Goal: Complete application form

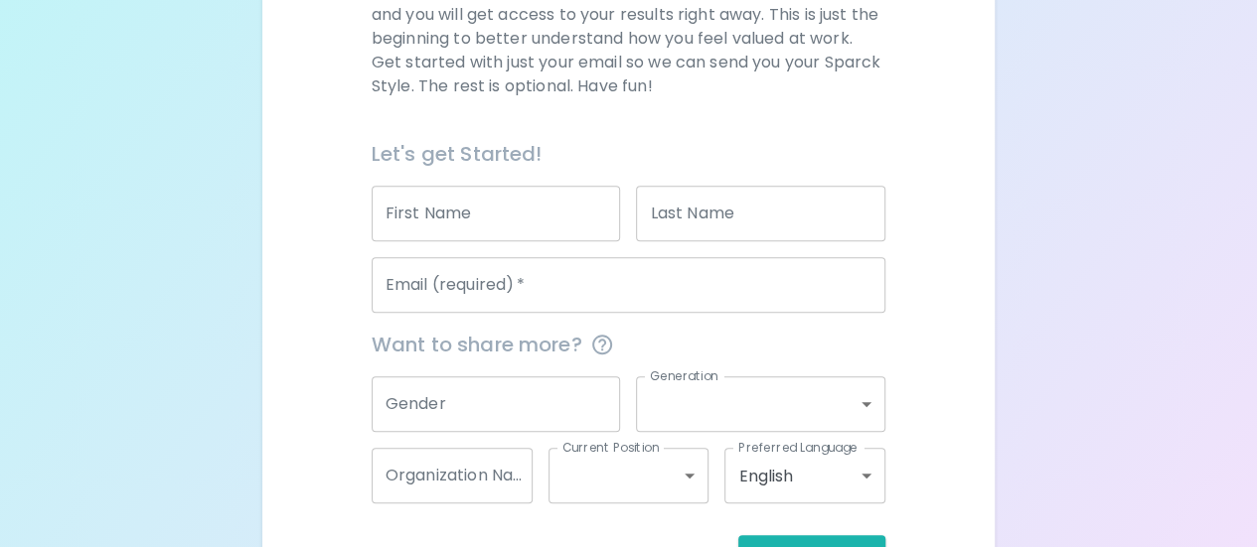
scroll to position [355, 0]
click at [501, 212] on input "First Name" at bounding box center [496, 213] width 249 height 56
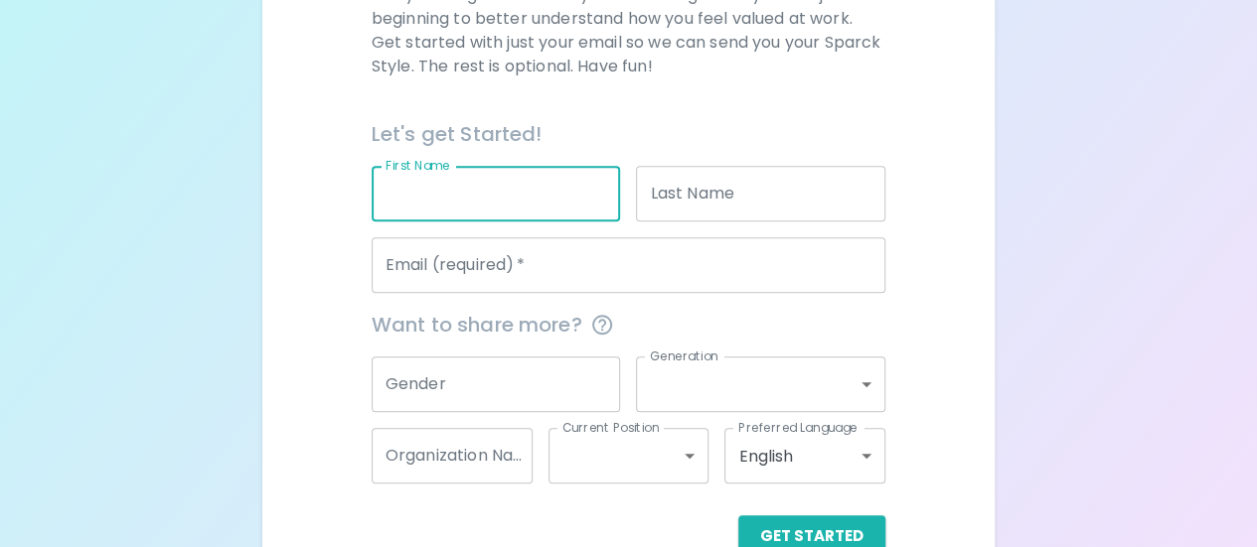
scroll to position [373, 0]
type input "[PERSON_NAME]"
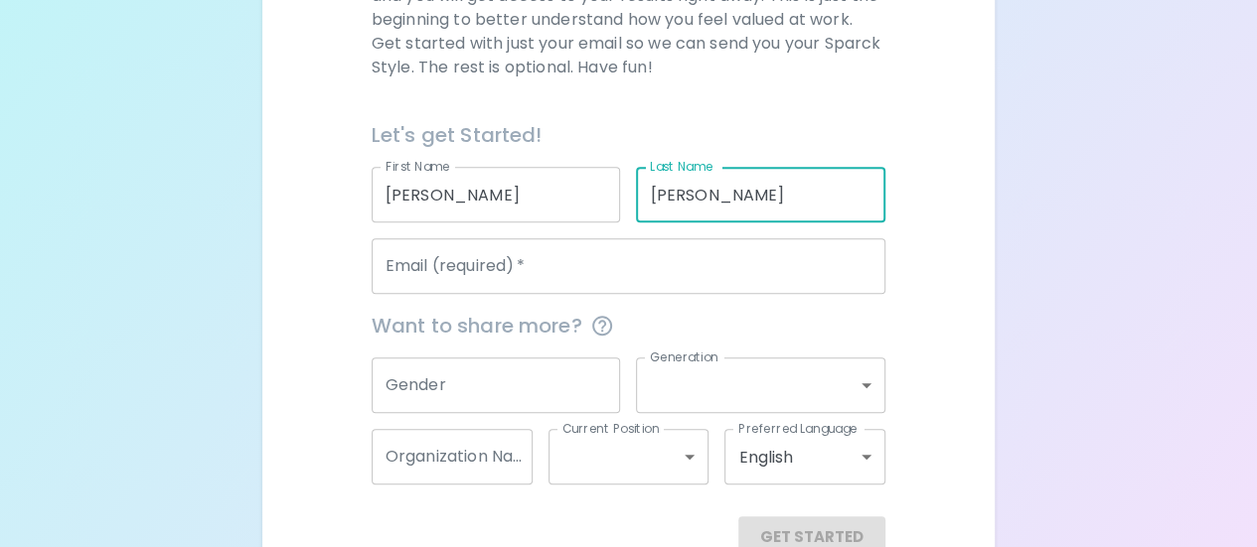
type input "[PERSON_NAME]"
click at [491, 279] on input "Email (required)   *" at bounding box center [629, 266] width 514 height 56
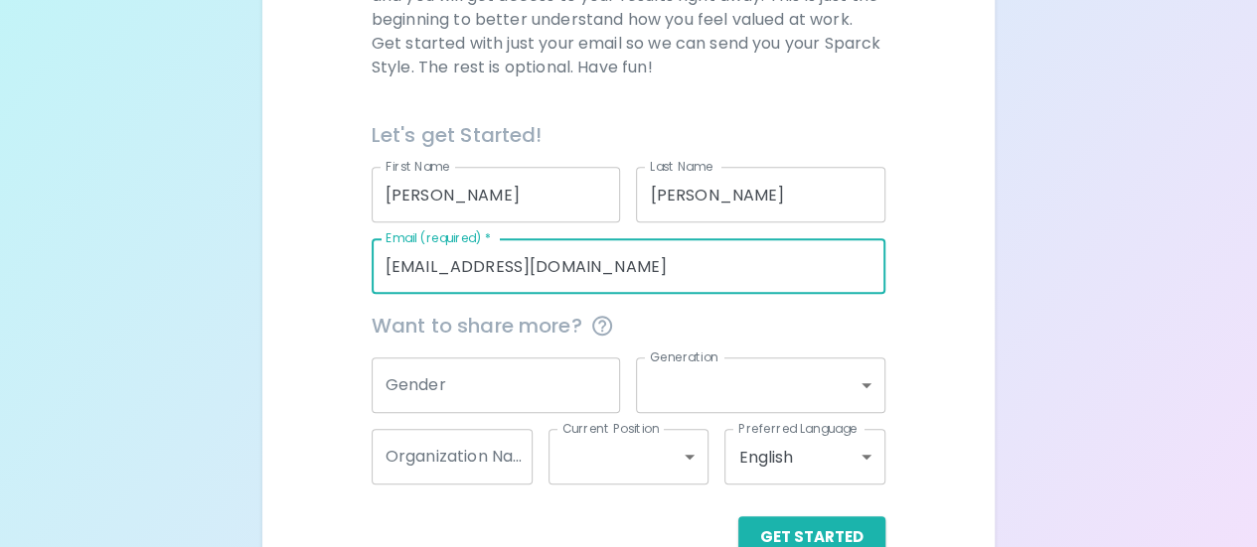
type input "[EMAIL_ADDRESS][DOMAIN_NAME]"
click at [519, 386] on input "Gender" at bounding box center [496, 386] width 249 height 56
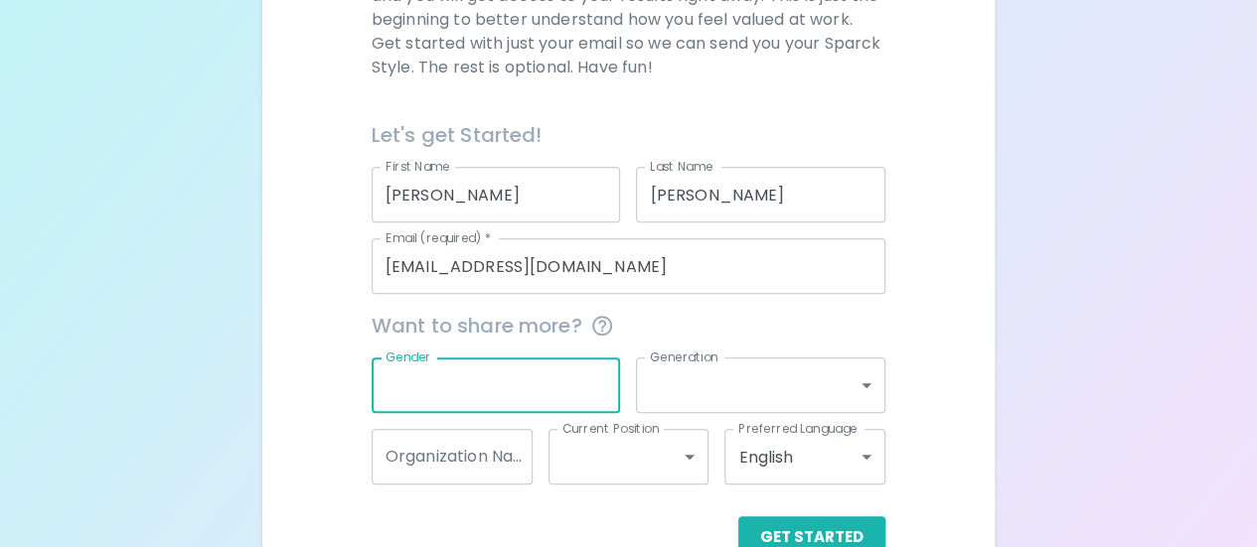
type input "F"
type input "Woman"
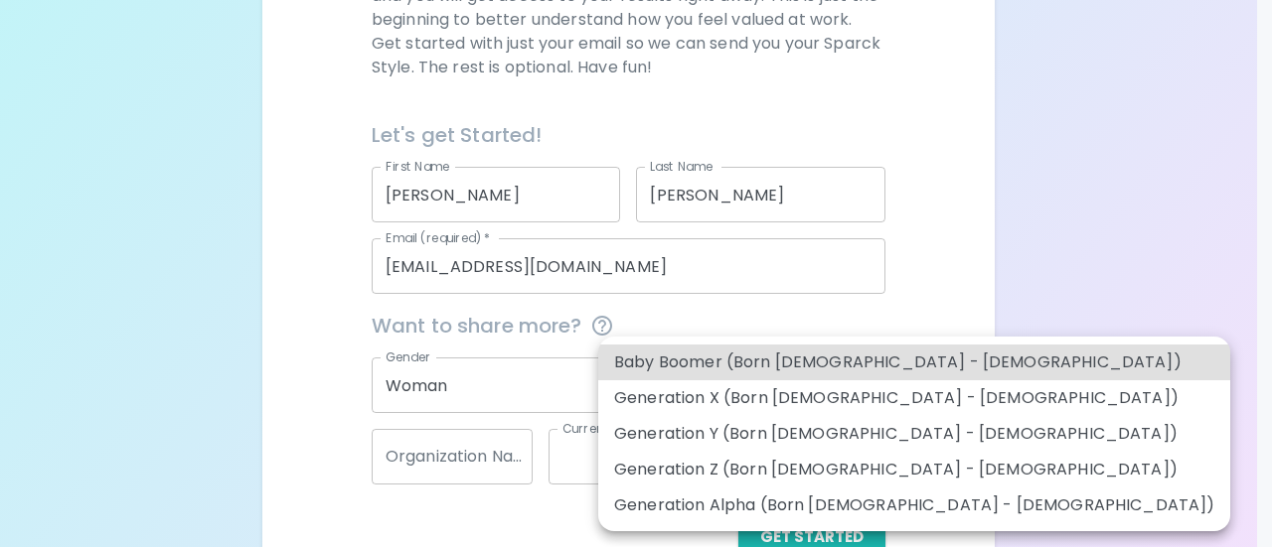
click at [693, 384] on body "Sparck Appreciation Style Quiz We are so excited to work with you to uncover yo…" at bounding box center [636, 112] width 1272 height 971
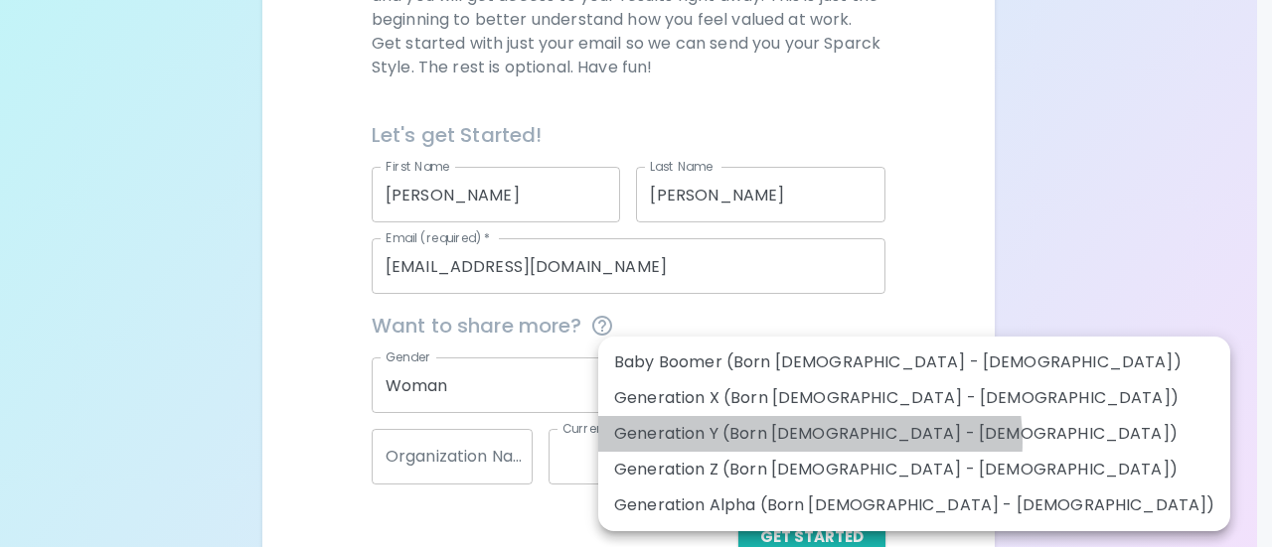
click at [809, 442] on li "Generation Y (Born [DEMOGRAPHIC_DATA] - [DEMOGRAPHIC_DATA])" at bounding box center [914, 434] width 632 height 36
type input "generation_y"
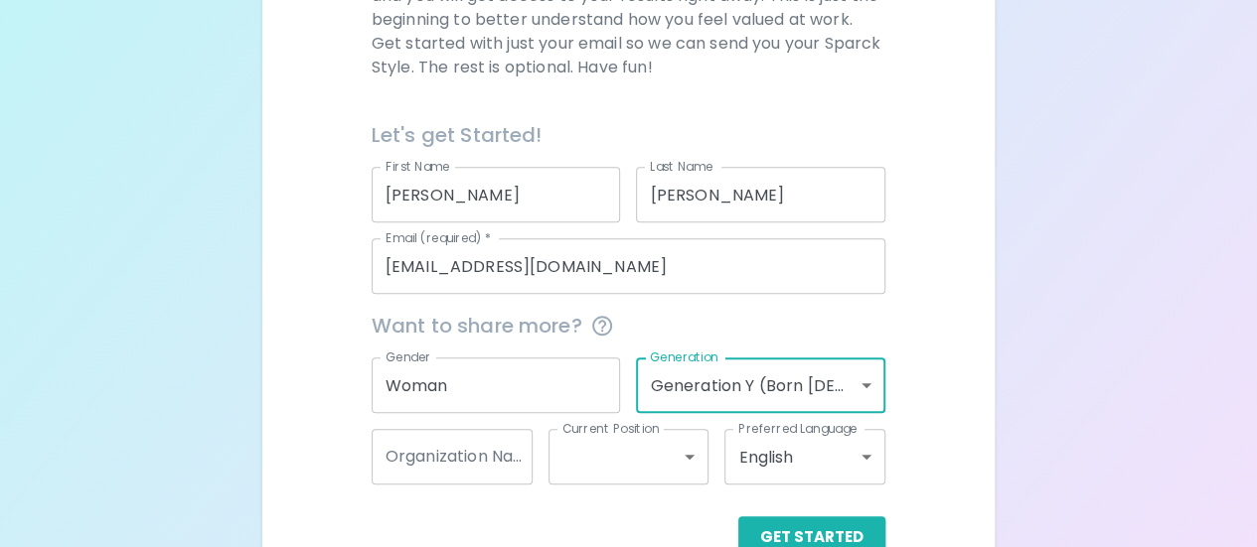
scroll to position [422, 0]
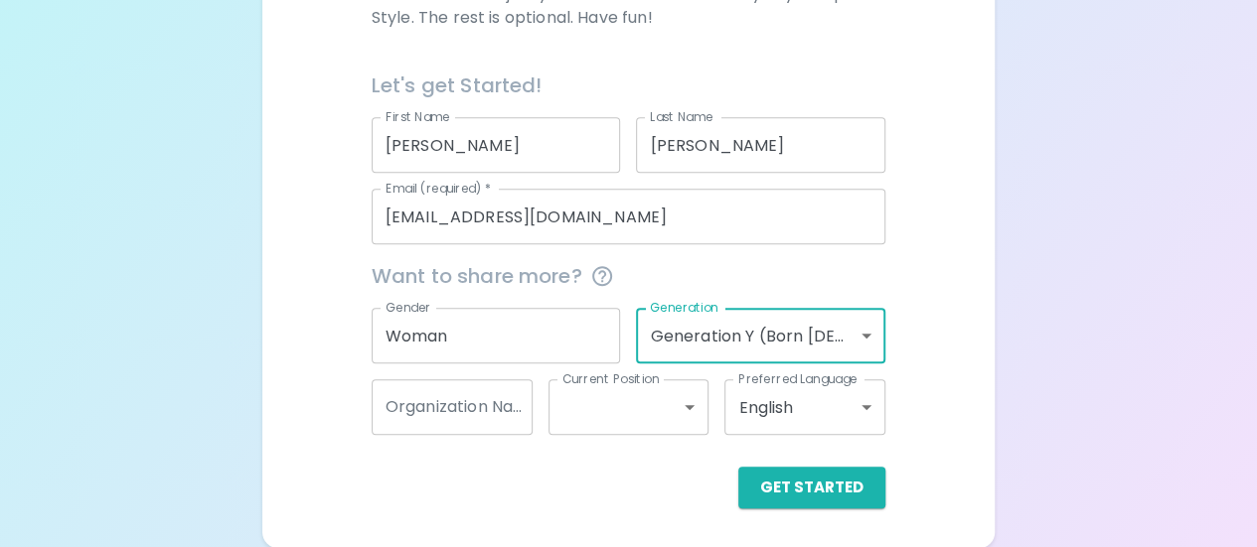
click at [500, 390] on input "Organization Name" at bounding box center [452, 408] width 161 height 56
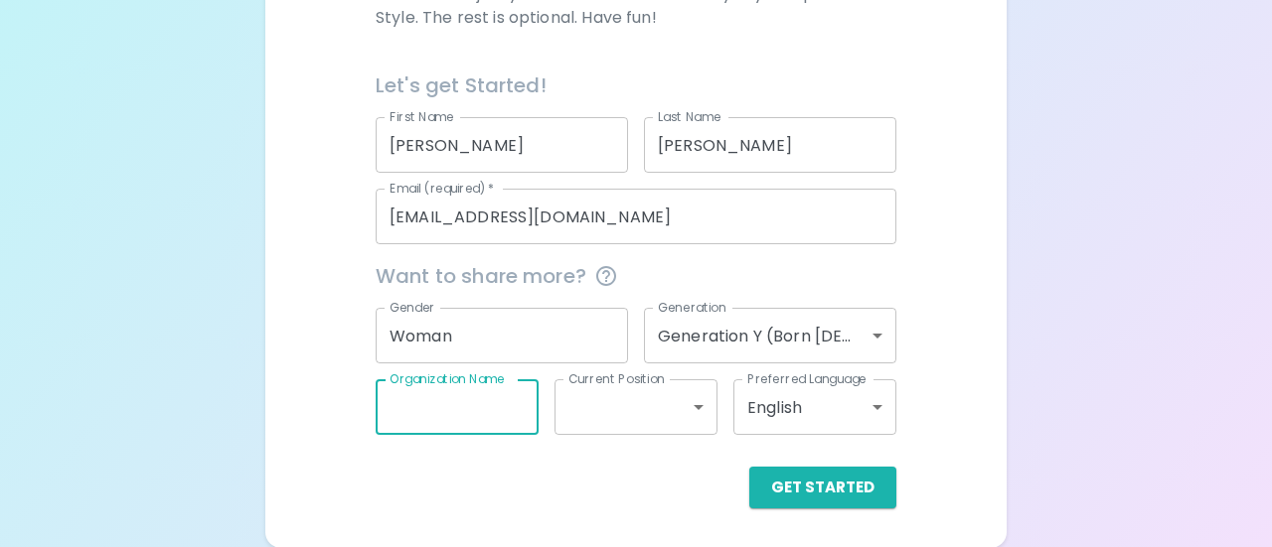
click at [612, 419] on body "Sparck Appreciation Style Quiz We are so excited to work with you to uncover yo…" at bounding box center [636, 63] width 1272 height 971
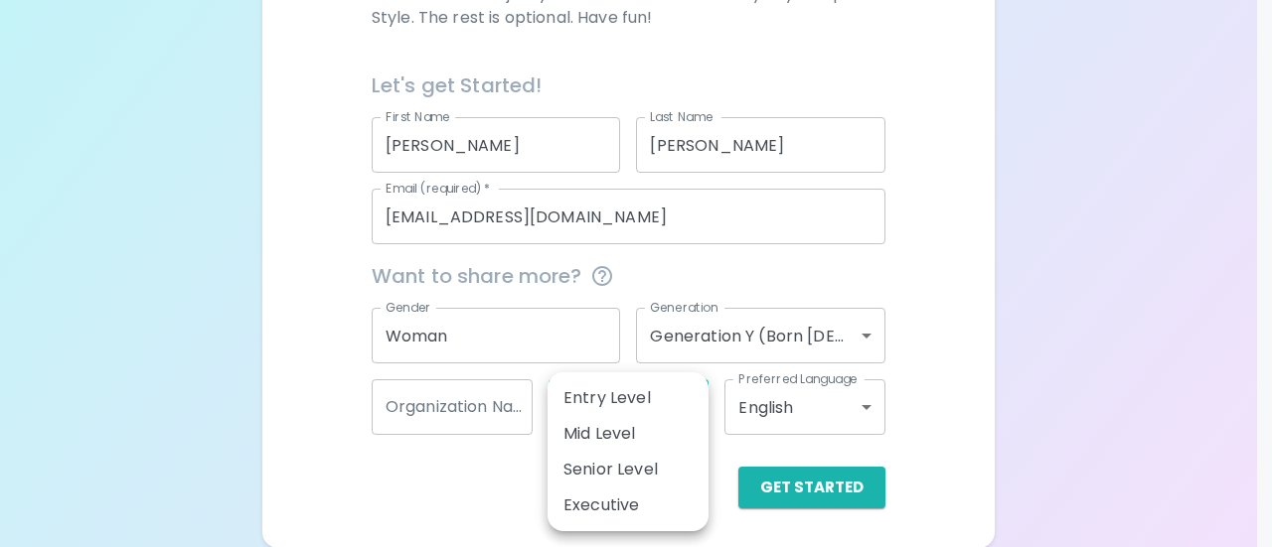
click at [736, 444] on div at bounding box center [636, 273] width 1272 height 547
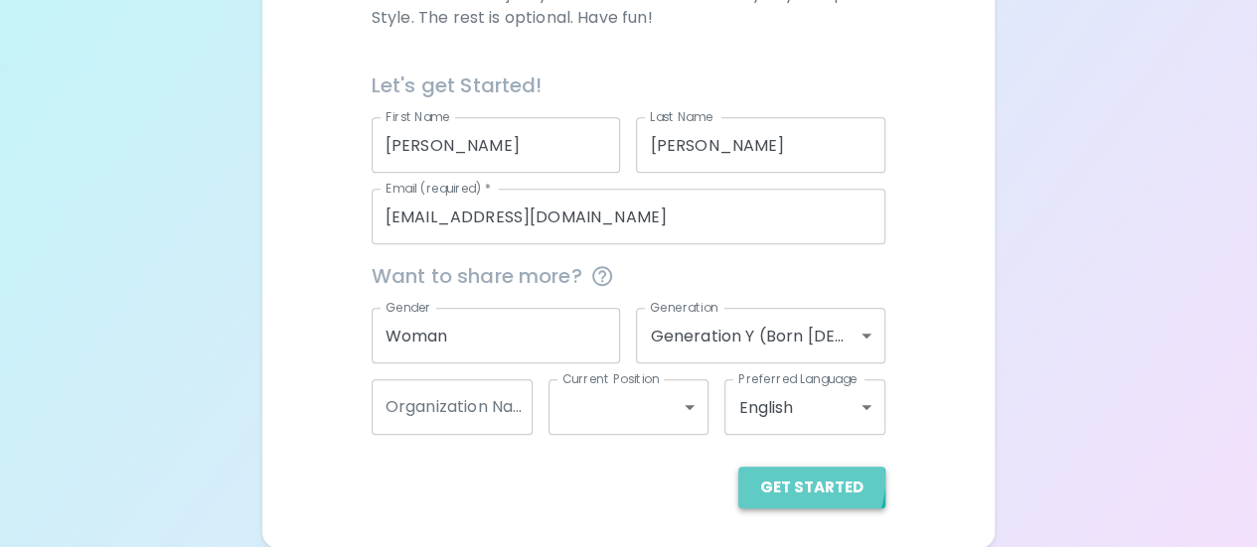
click at [805, 480] on button "Get Started" at bounding box center [811, 488] width 147 height 42
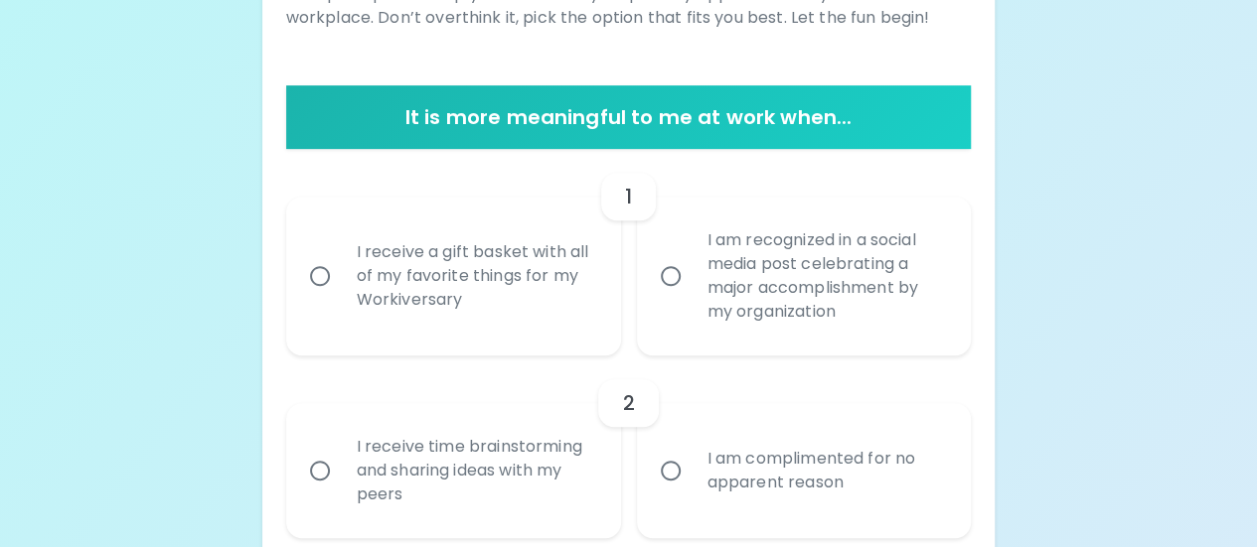
scroll to position [326, 0]
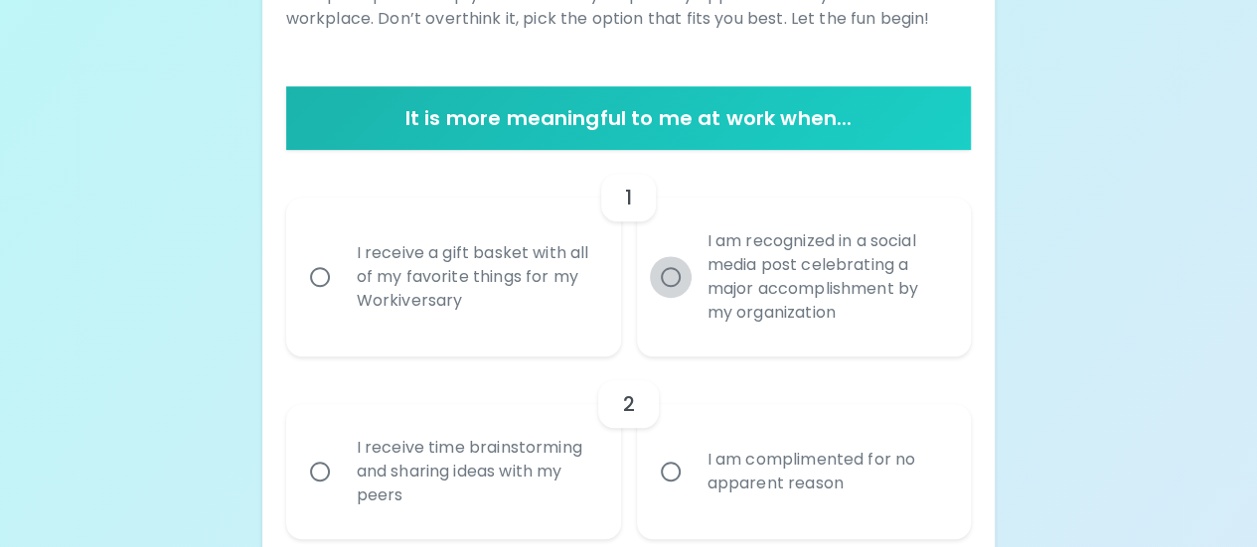
click at [676, 277] on input "I am recognized in a social media post celebrating a major accomplishment by my…" at bounding box center [671, 277] width 42 height 42
radio input "true"
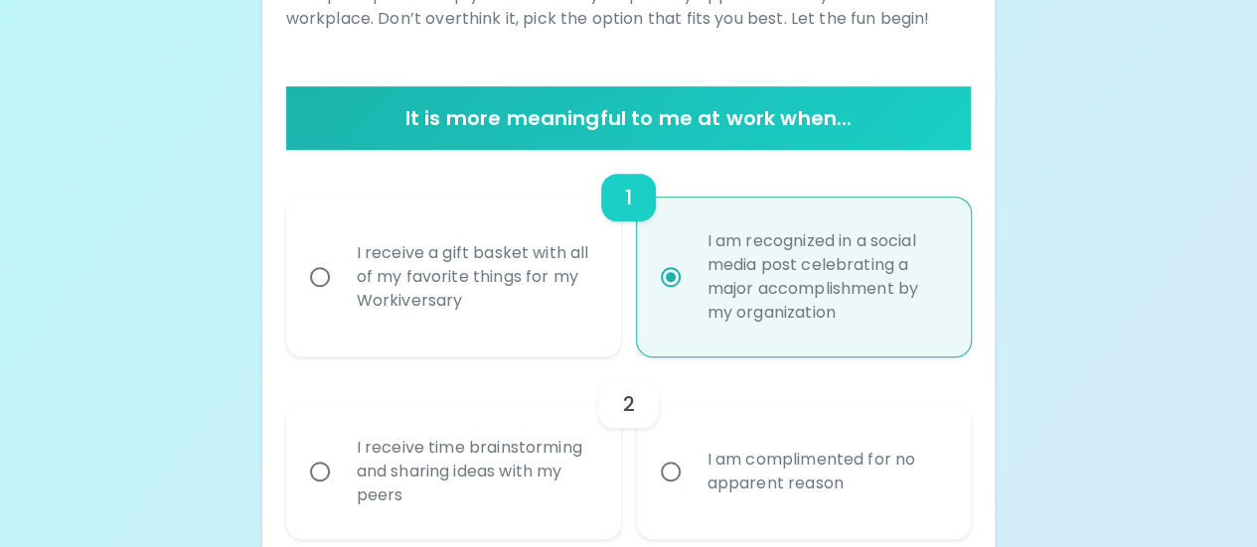
scroll to position [485, 0]
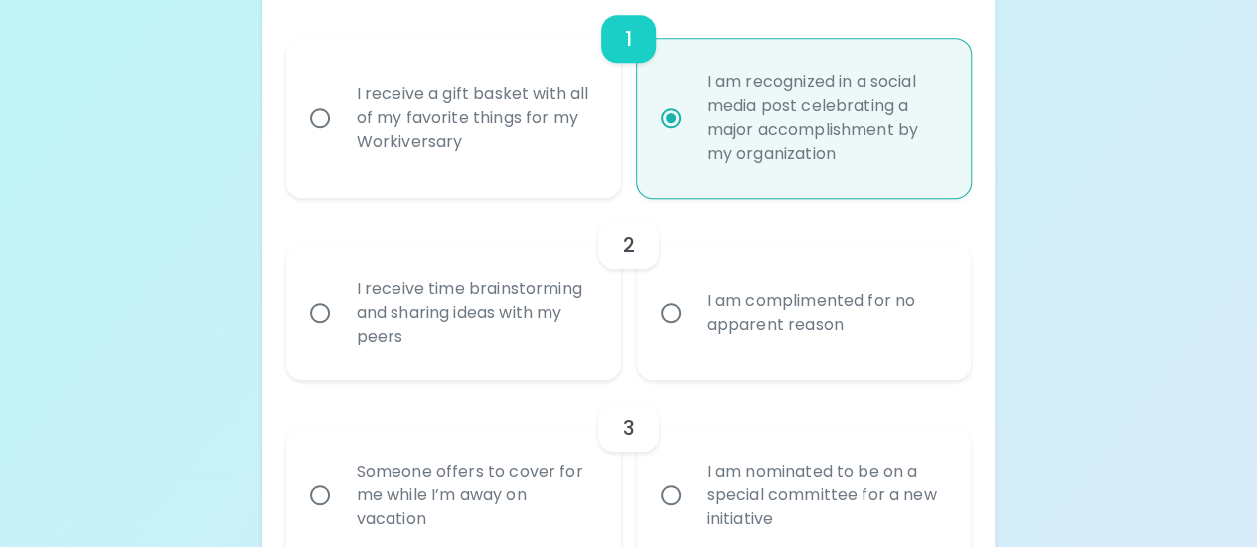
click at [380, 126] on div "I receive a gift basket with all of my favorite things for my Workiversary" at bounding box center [475, 118] width 269 height 119
click at [341, 126] on input "I receive a gift basket with all of my favorite things for my Workiversary" at bounding box center [320, 118] width 42 height 42
radio input "true"
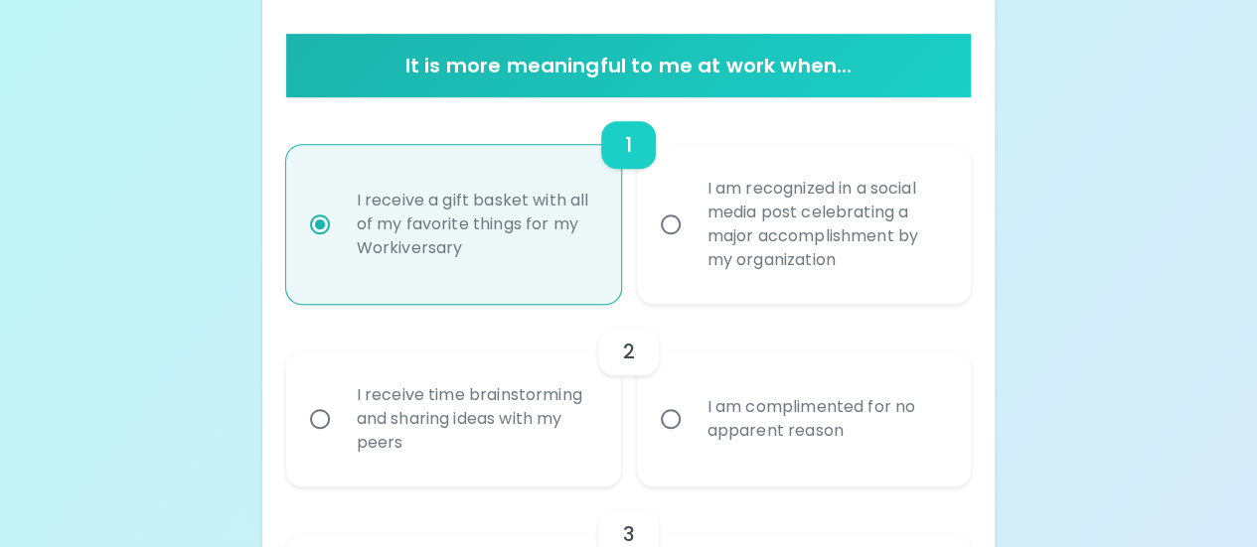
scroll to position [370, 0]
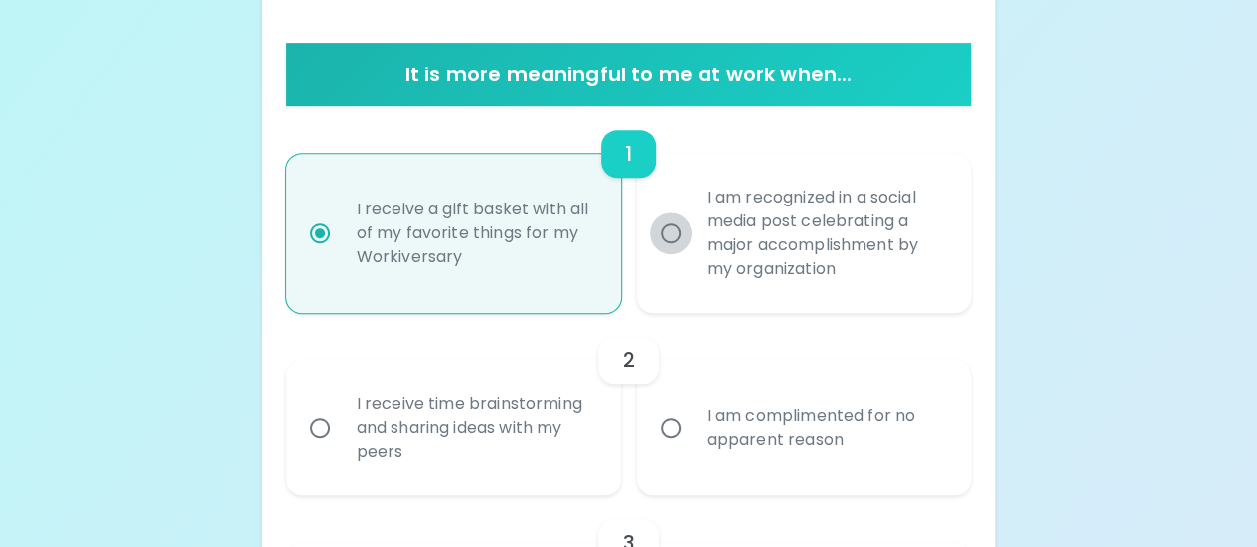
click at [677, 240] on input "I am recognized in a social media post celebrating a major accomplishment by my…" at bounding box center [671, 234] width 42 height 42
radio input "true"
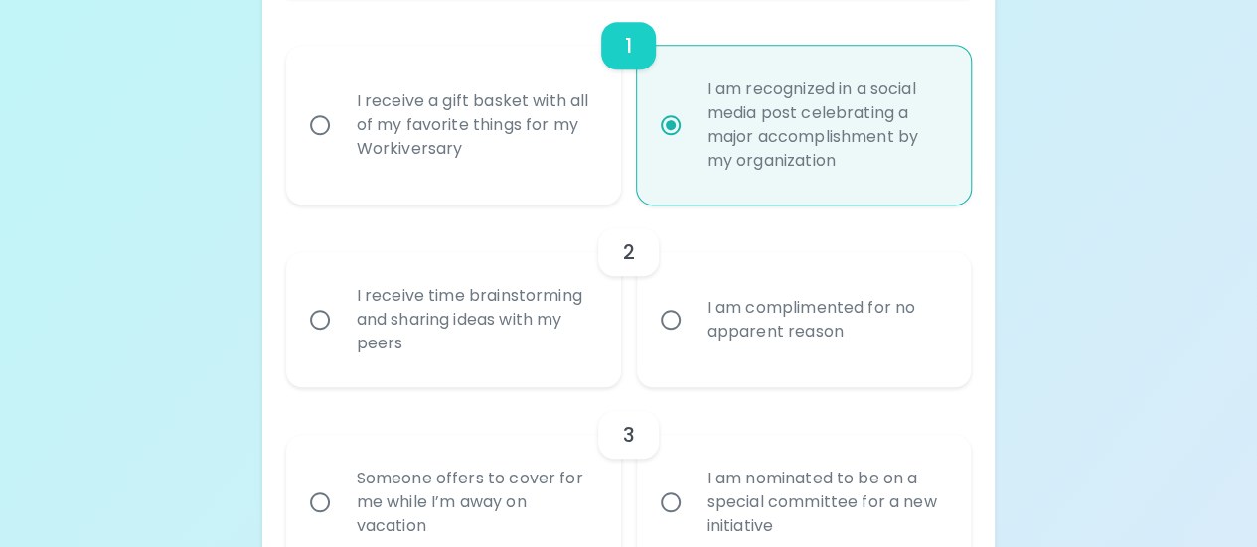
scroll to position [479, 0]
click at [425, 319] on div "I receive time brainstorming and sharing ideas with my peers" at bounding box center [475, 318] width 269 height 119
click at [341, 319] on input "I receive time brainstorming and sharing ideas with my peers" at bounding box center [320, 319] width 42 height 42
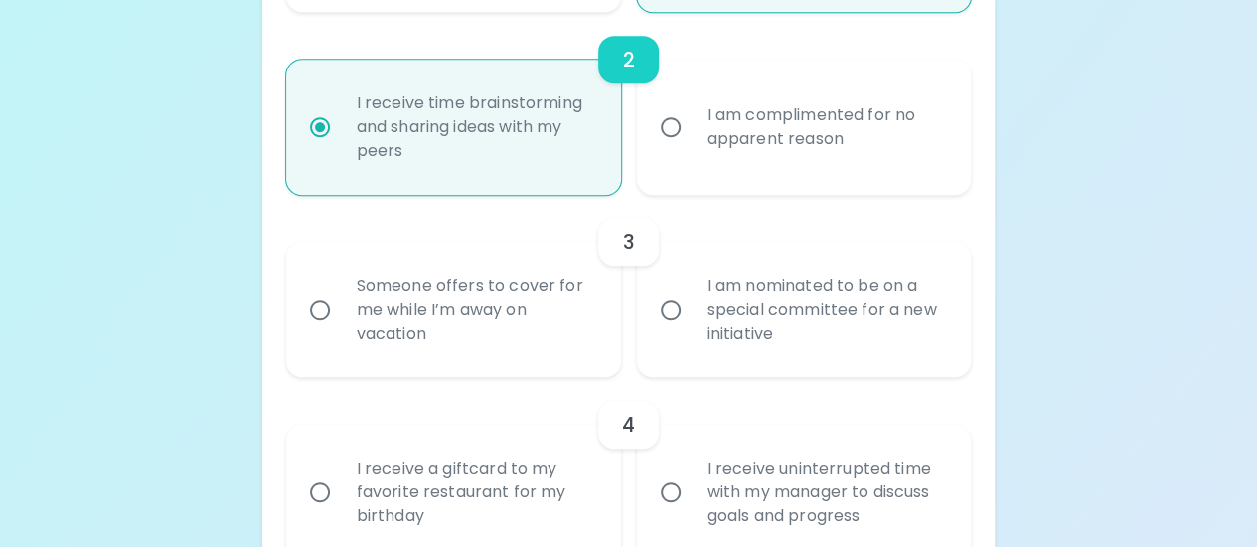
scroll to position [672, 0]
radio input "true"
click at [469, 307] on div "Someone offers to cover for me while I’m away on vacation" at bounding box center [475, 308] width 269 height 119
click at [341, 307] on input "Someone offers to cover for me while I’m away on vacation" at bounding box center [320, 309] width 42 height 42
radio input "false"
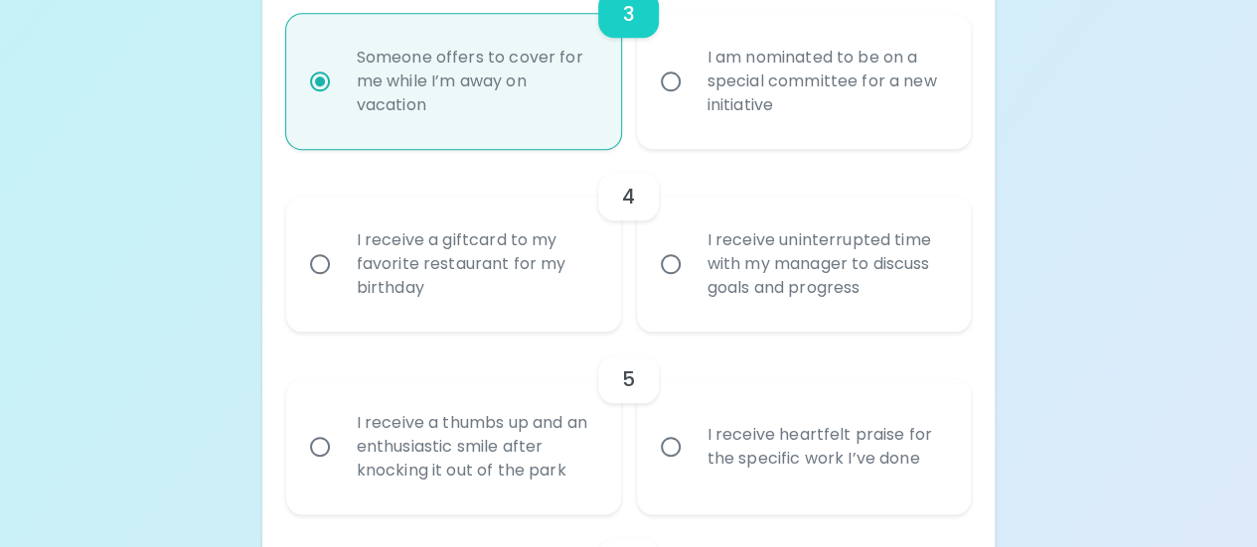
scroll to position [906, 0]
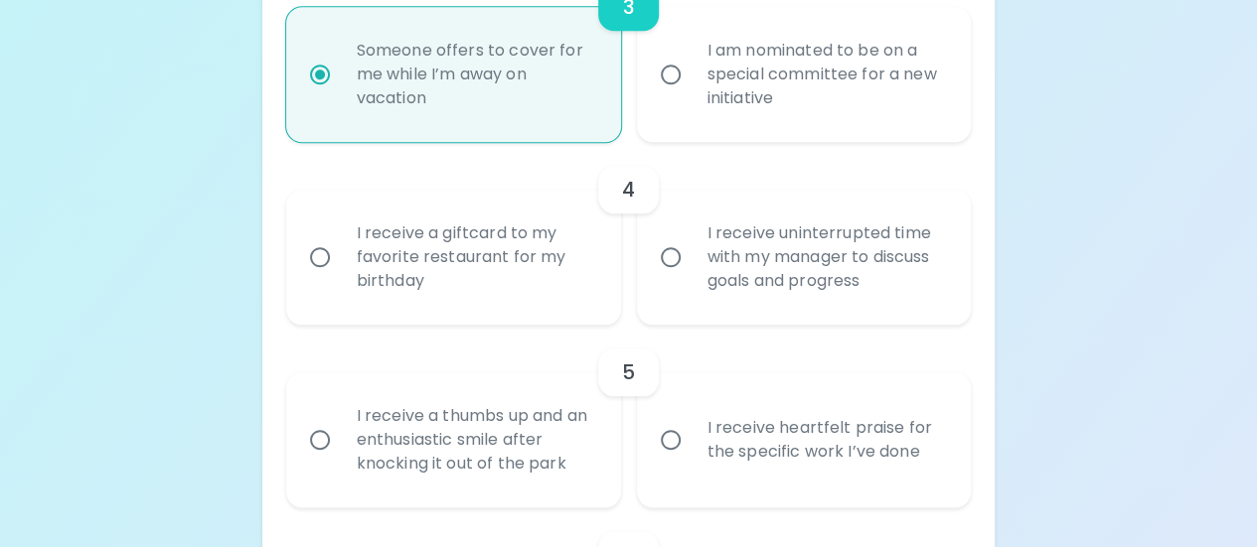
radio input "true"
click at [533, 265] on div "I receive a giftcard to my favorite restaurant for my birthday" at bounding box center [475, 257] width 269 height 119
click at [341, 265] on input "I receive a giftcard to my favorite restaurant for my birthday" at bounding box center [320, 257] width 42 height 42
radio input "false"
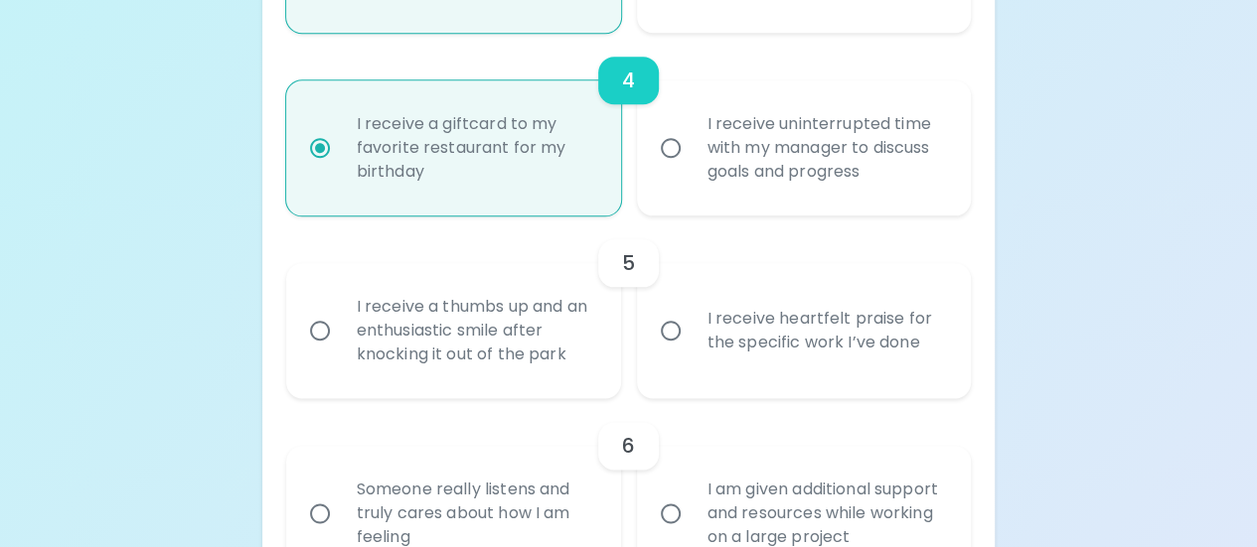
scroll to position [1016, 0]
radio input "true"
click at [542, 320] on div "I receive a thumbs up and an enthusiastic smile after knocking it out of the pa…" at bounding box center [475, 329] width 269 height 119
click at [341, 320] on input "I receive a thumbs up and an enthusiastic smile after knocking it out of the pa…" at bounding box center [320, 330] width 42 height 42
radio input "false"
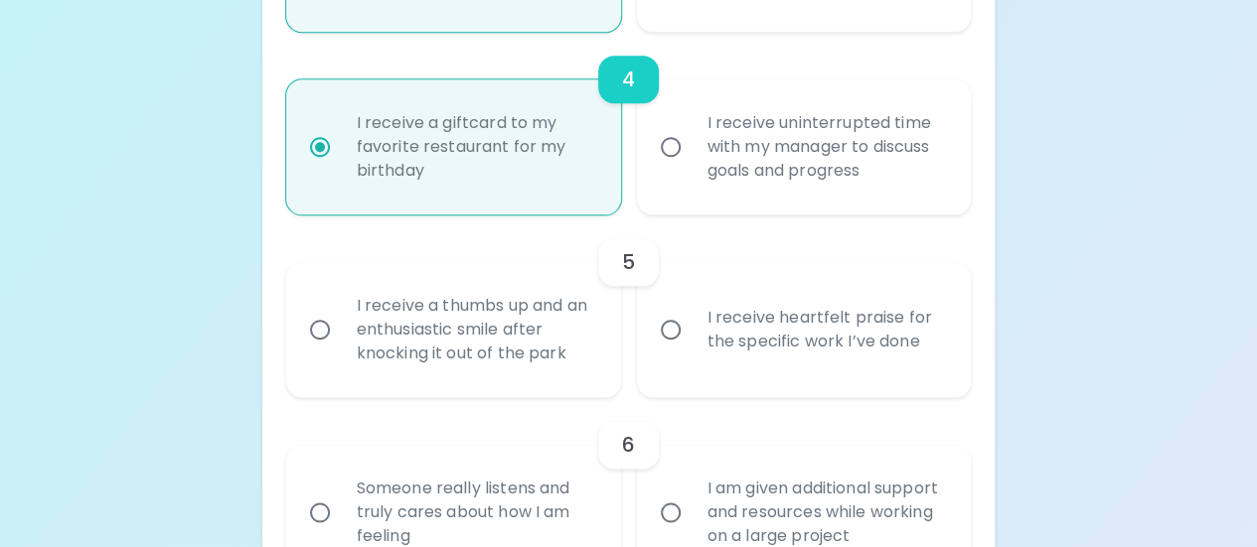
radio input "false"
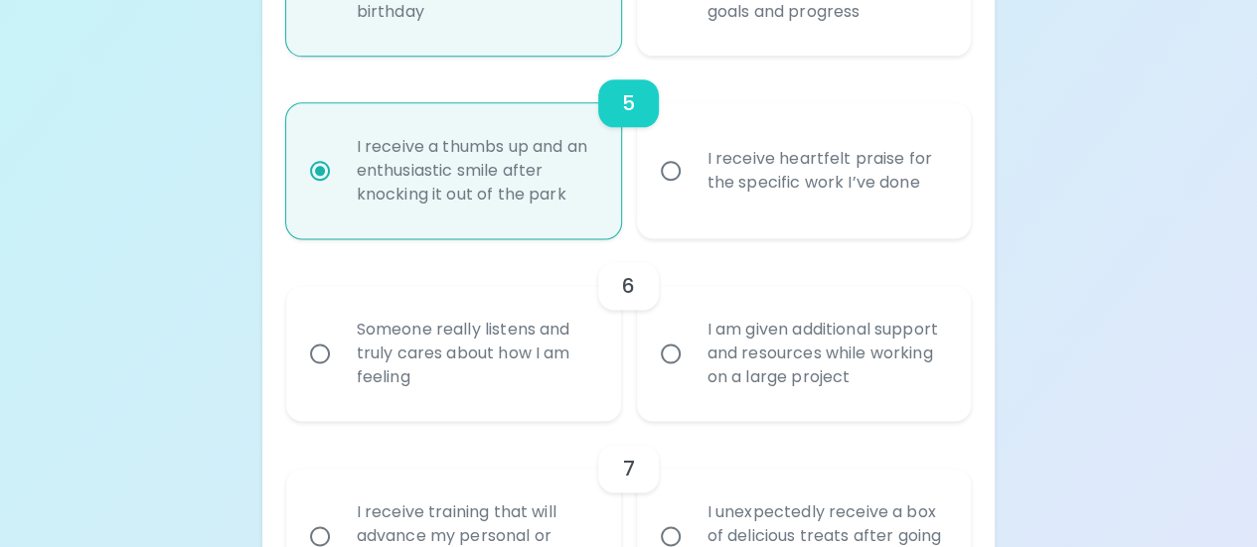
radio input "true"
click at [689, 367] on input "I am given additional support and resources while working on a large project" at bounding box center [671, 354] width 42 height 42
radio input "false"
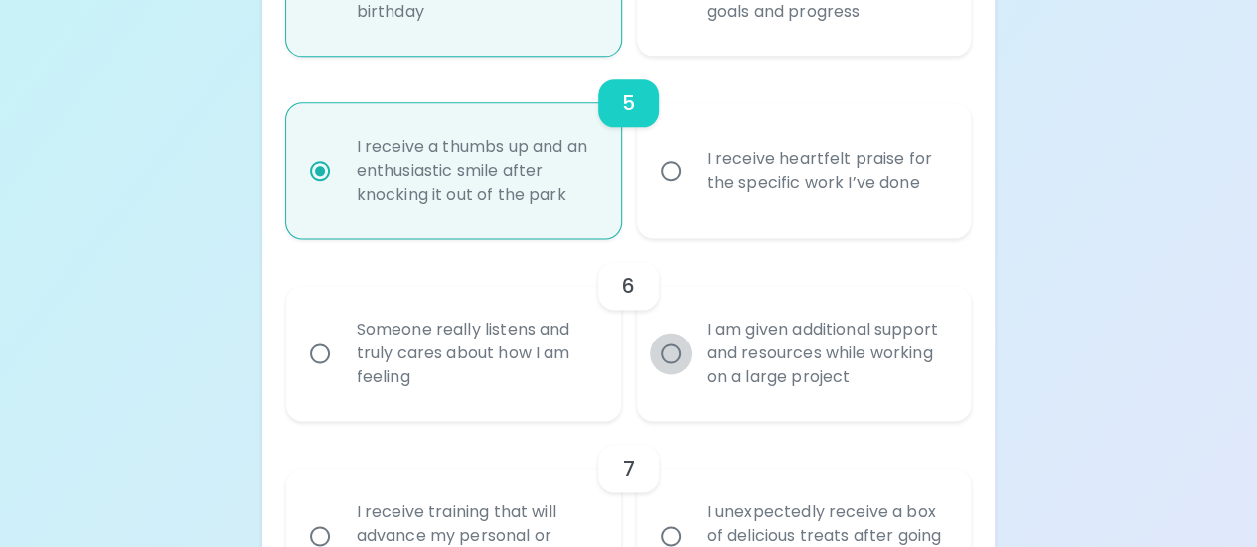
radio input "false"
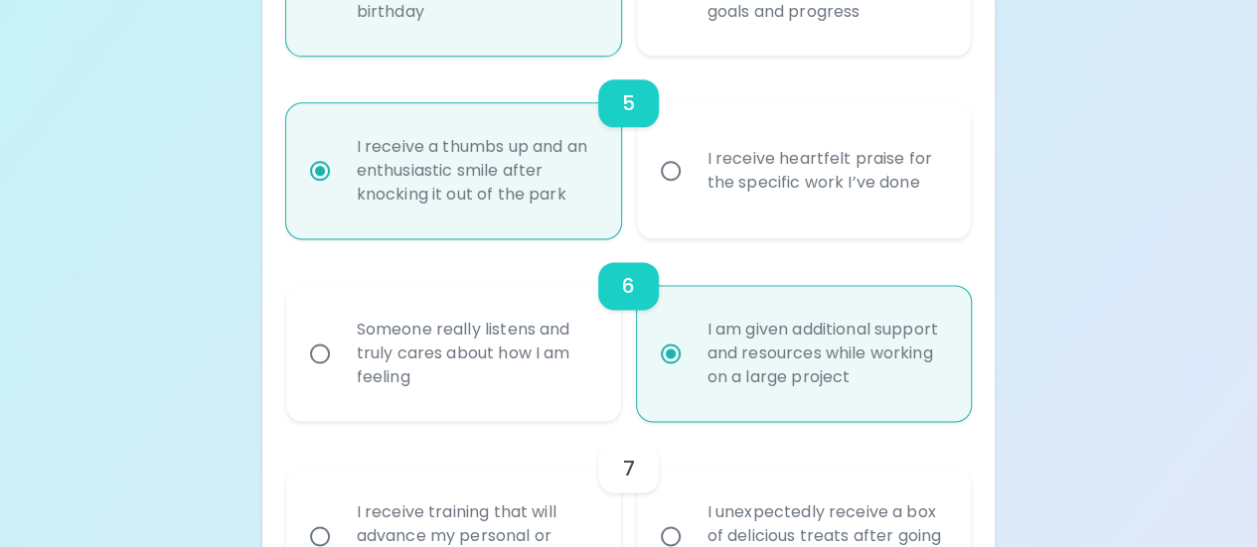
scroll to position [1334, 0]
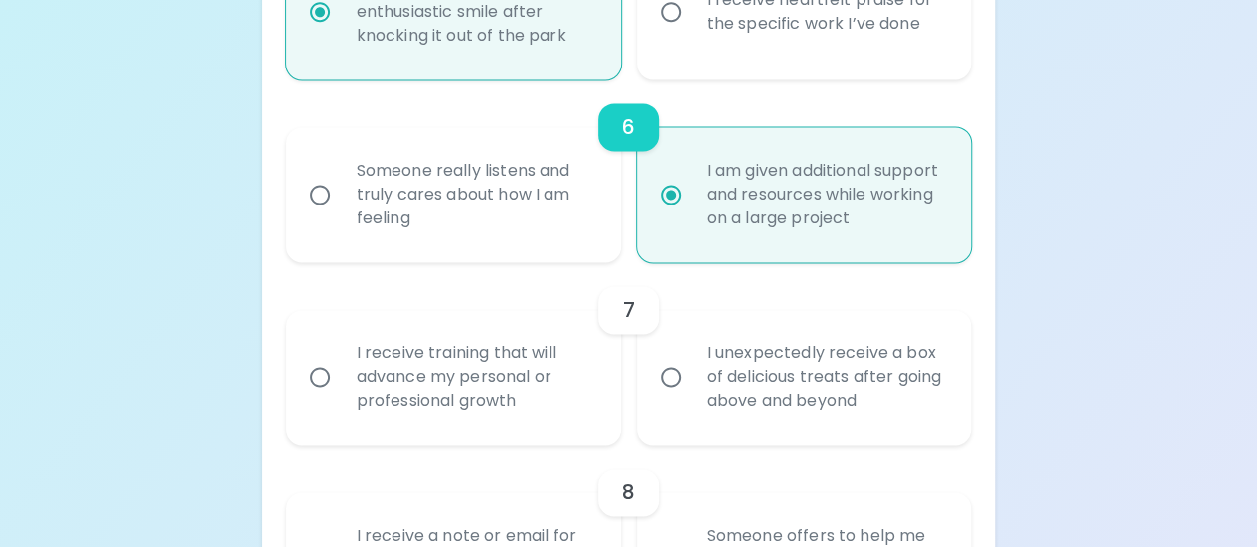
radio input "true"
click at [522, 213] on div "Someone really listens and truly cares about how I am feeling" at bounding box center [475, 194] width 269 height 119
click at [341, 213] on input "Someone really listens and truly cares about how I am feeling" at bounding box center [320, 195] width 42 height 42
radio input "false"
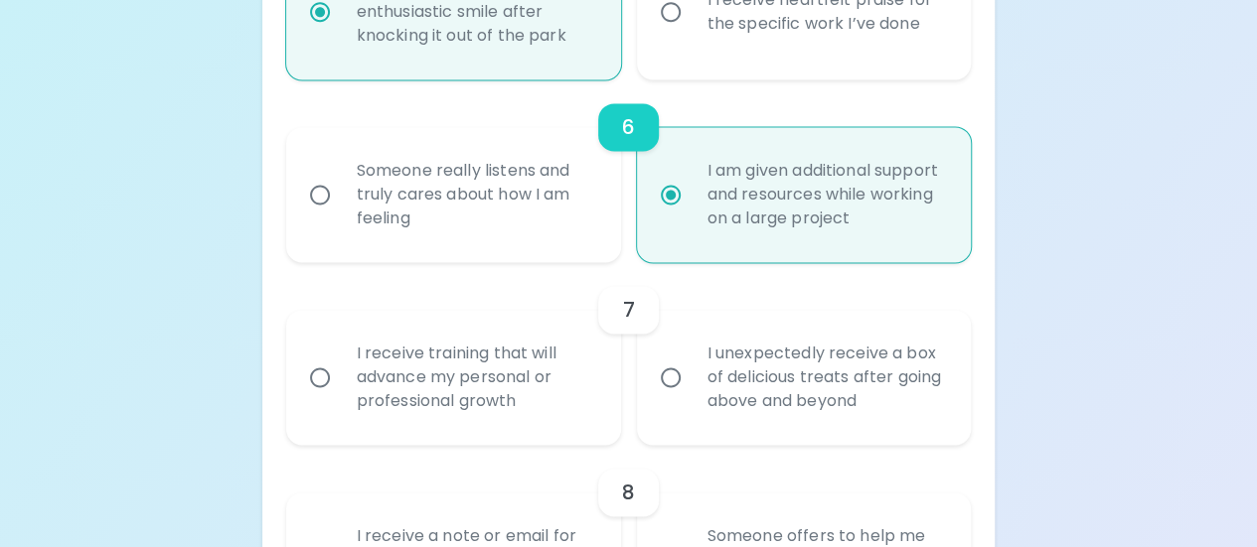
radio input "false"
radio input "true"
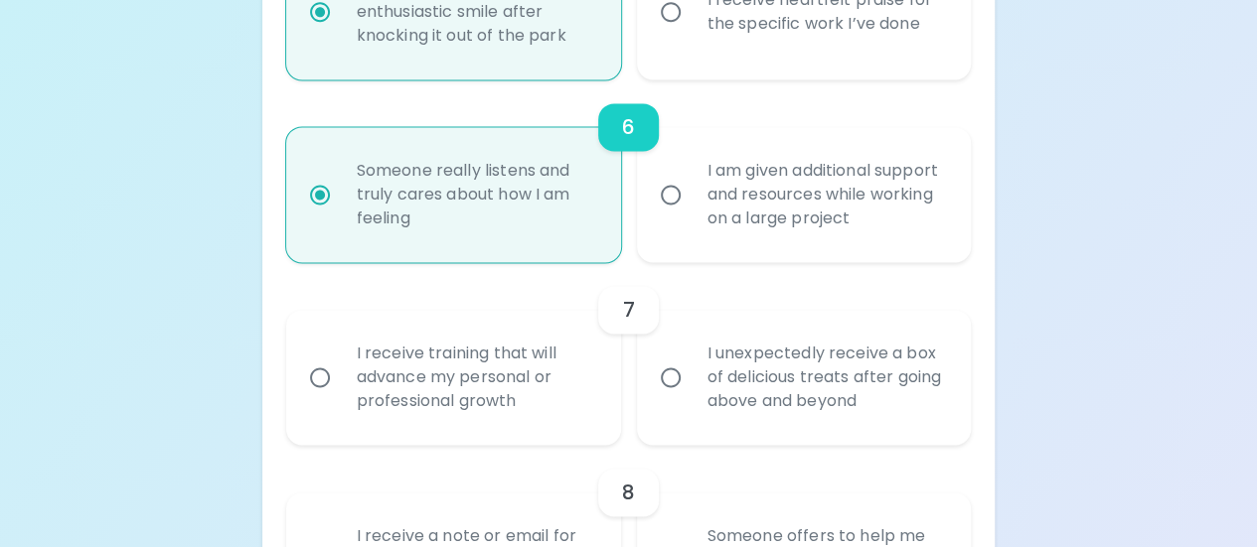
radio input "true"
click at [529, 391] on div "I receive training that will advance my personal or professional growth" at bounding box center [475, 377] width 269 height 119
click at [341, 391] on input "I receive training that will advance my personal or professional growth" at bounding box center [320, 378] width 42 height 42
radio input "false"
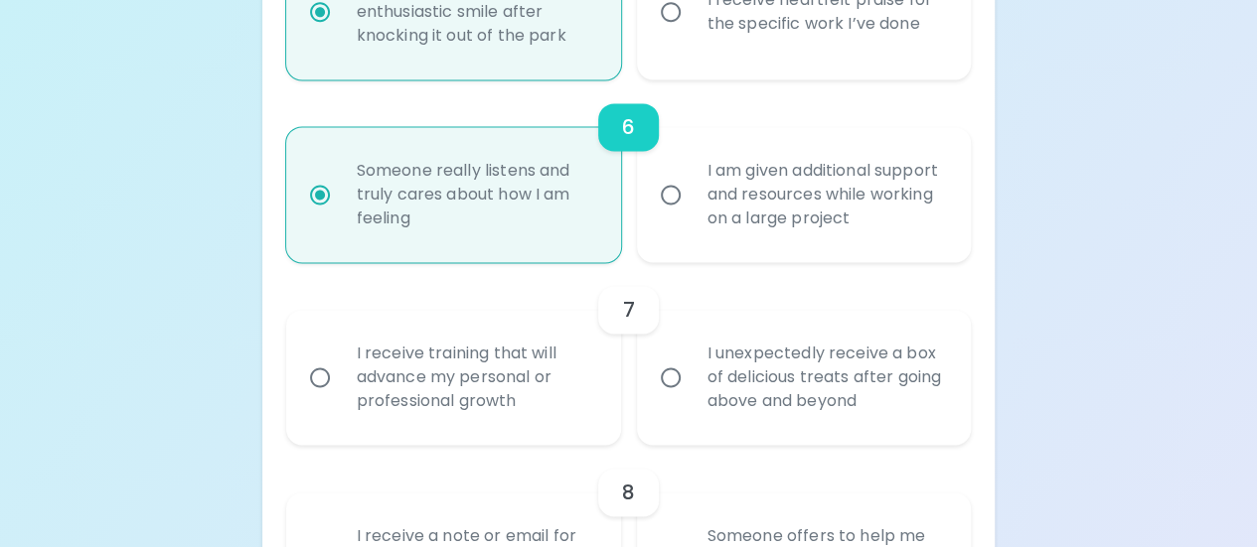
radio input "false"
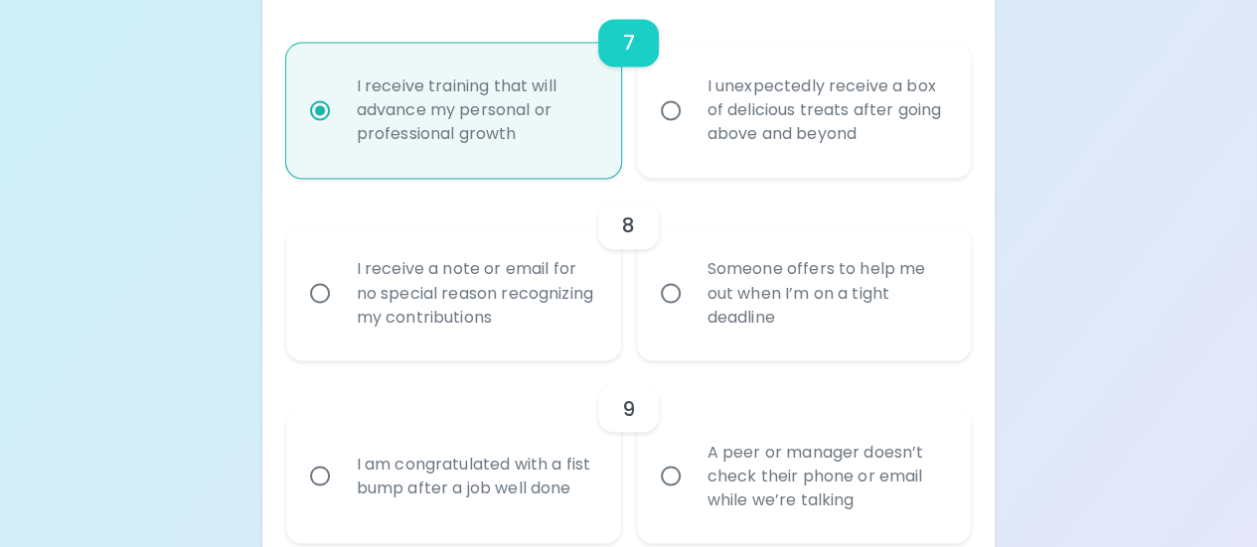
scroll to position [1602, 0]
radio input "true"
click at [698, 301] on div "Someone offers to help me out when I’m on a tight deadline" at bounding box center [825, 291] width 269 height 119
click at [691, 301] on input "Someone offers to help me out when I’m on a tight deadline" at bounding box center [671, 292] width 42 height 42
radio input "false"
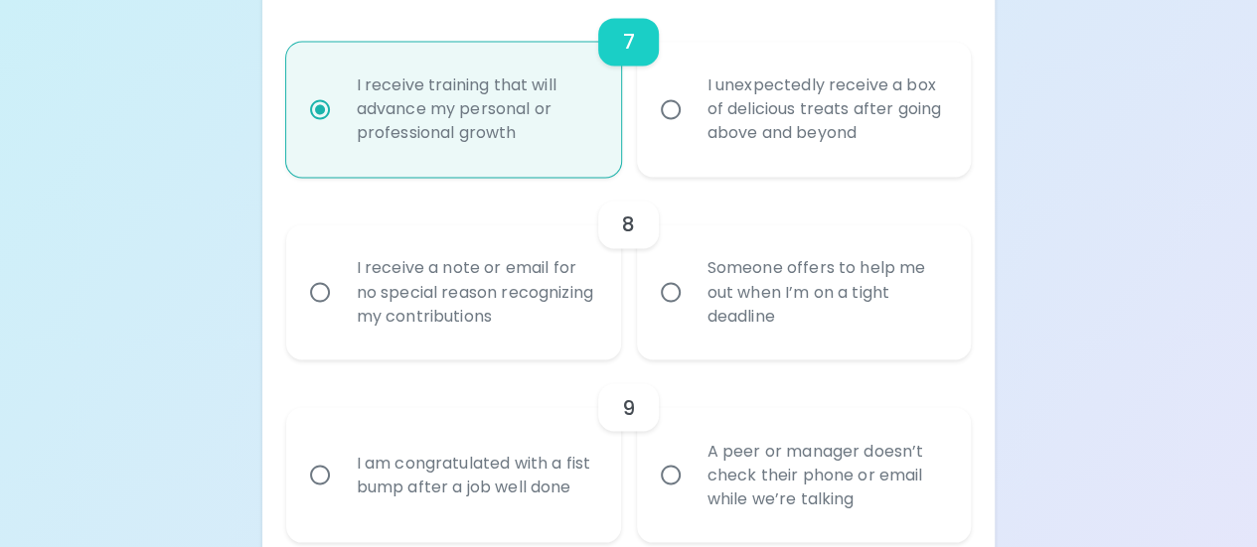
radio input "false"
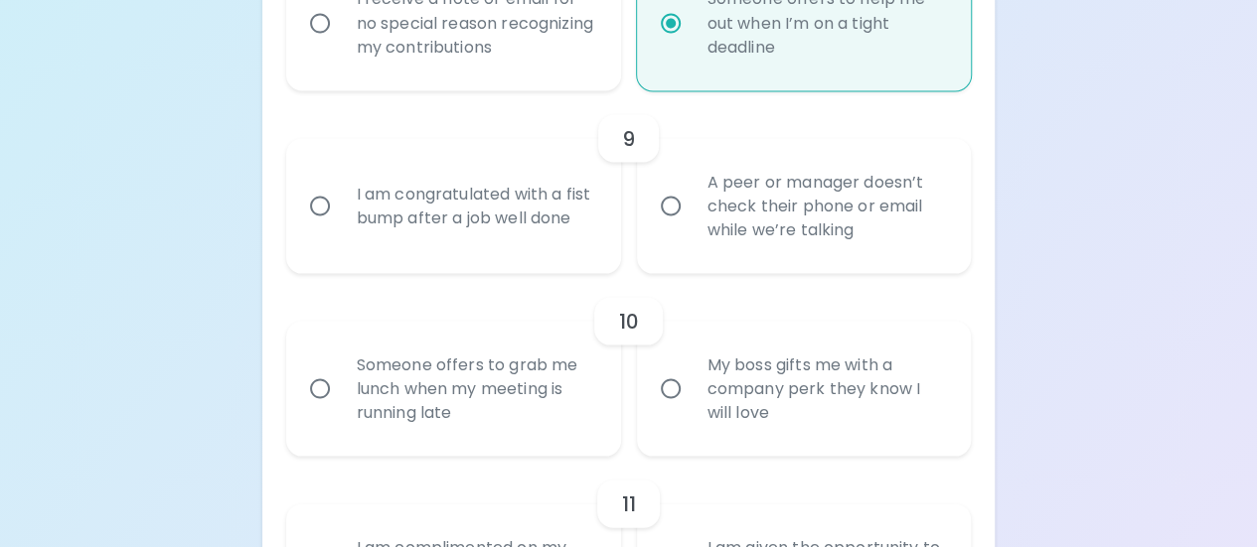
scroll to position [1875, 0]
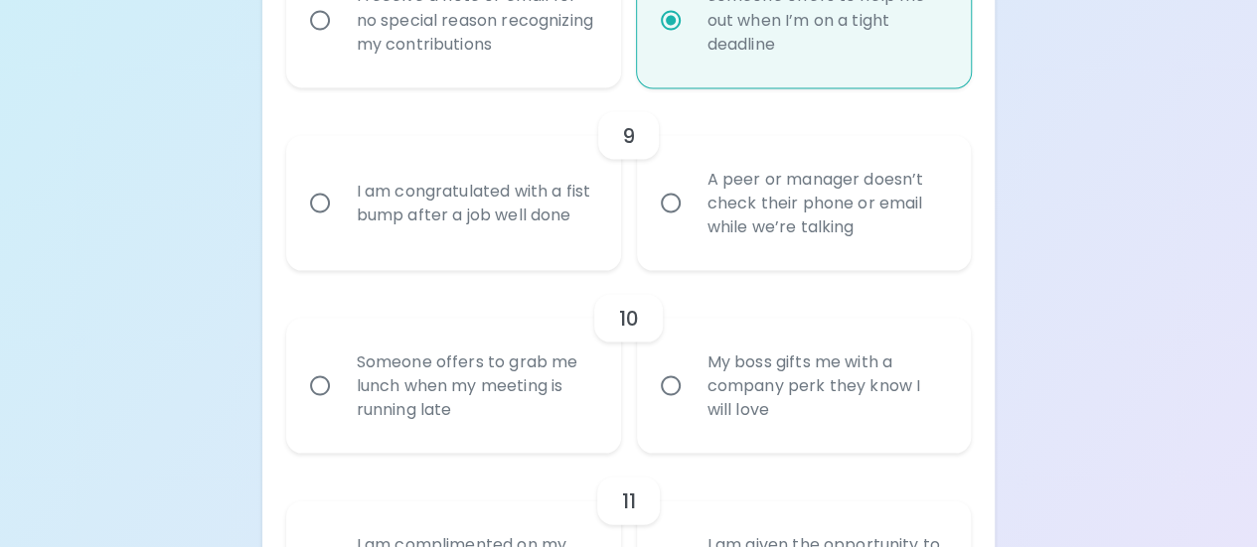
radio input "true"
click at [467, 205] on div "I am congratulated with a fist bump after a job well done" at bounding box center [475, 202] width 269 height 95
click at [341, 205] on input "I am congratulated with a fist bump after a job well done" at bounding box center [320, 203] width 42 height 42
radio input "false"
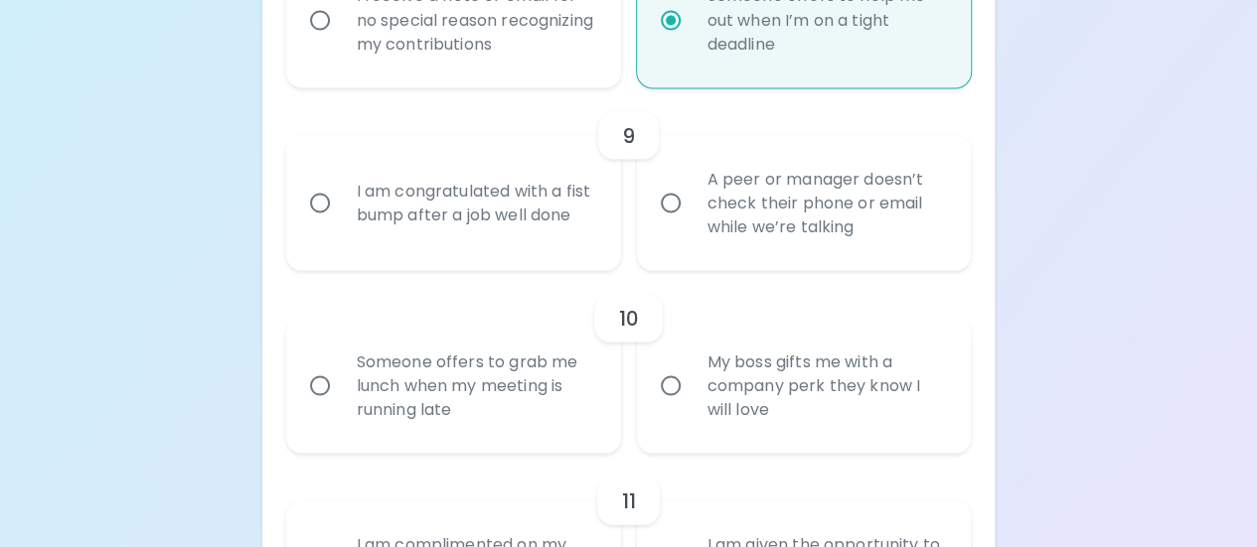
radio input "false"
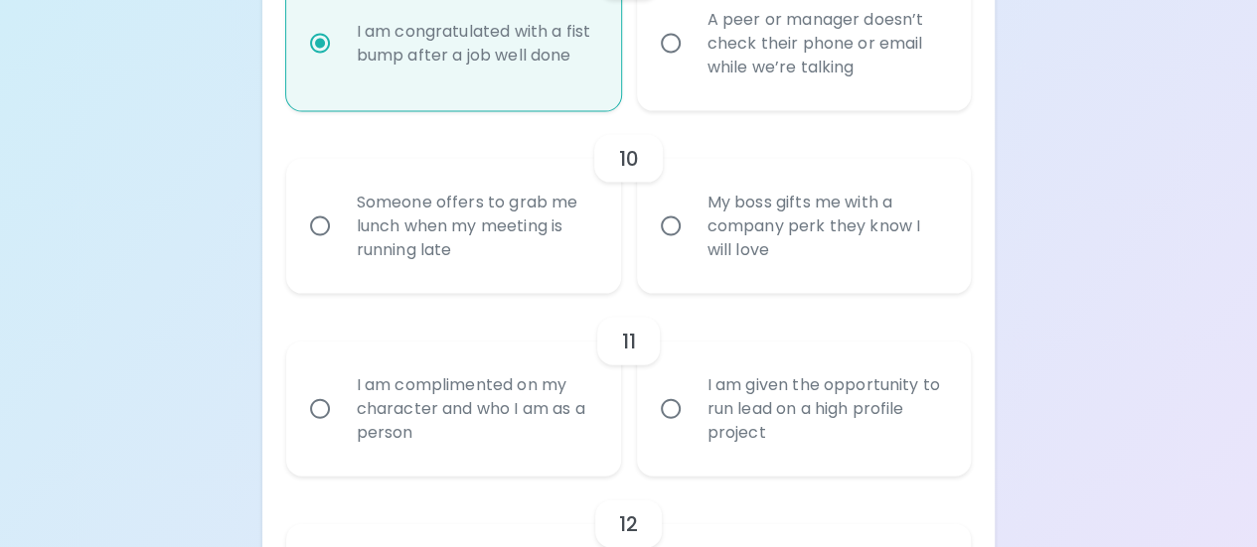
scroll to position [1907, 0]
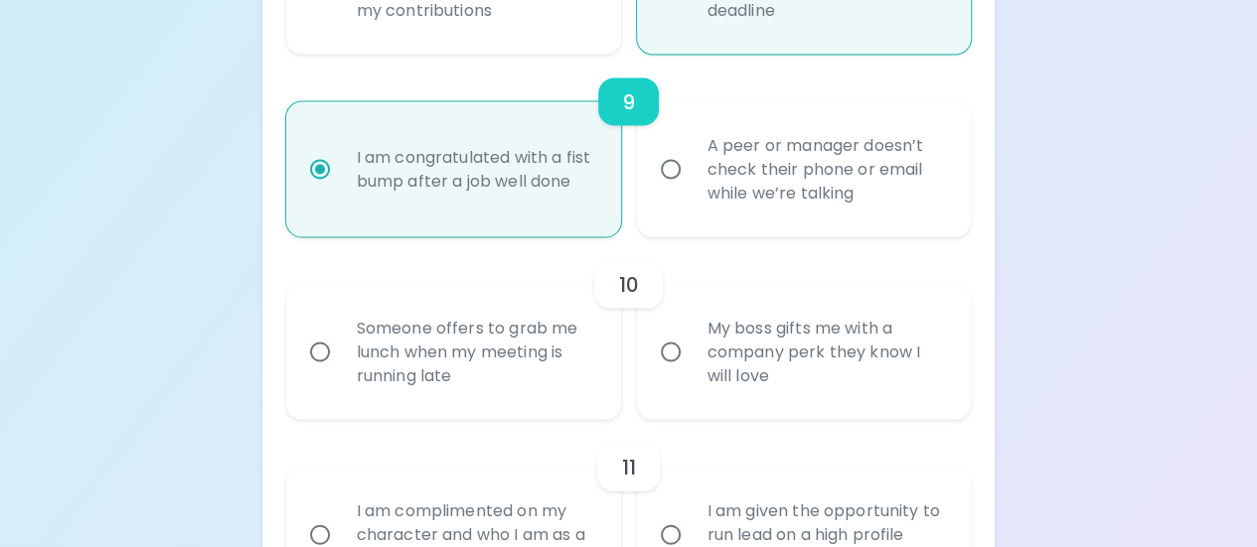
radio input "true"
click at [485, 346] on div "Someone offers to grab me lunch when my meeting is running late" at bounding box center [475, 352] width 269 height 119
click at [341, 346] on input "Someone offers to grab me lunch when my meeting is running late" at bounding box center [320, 353] width 42 height 42
radio input "false"
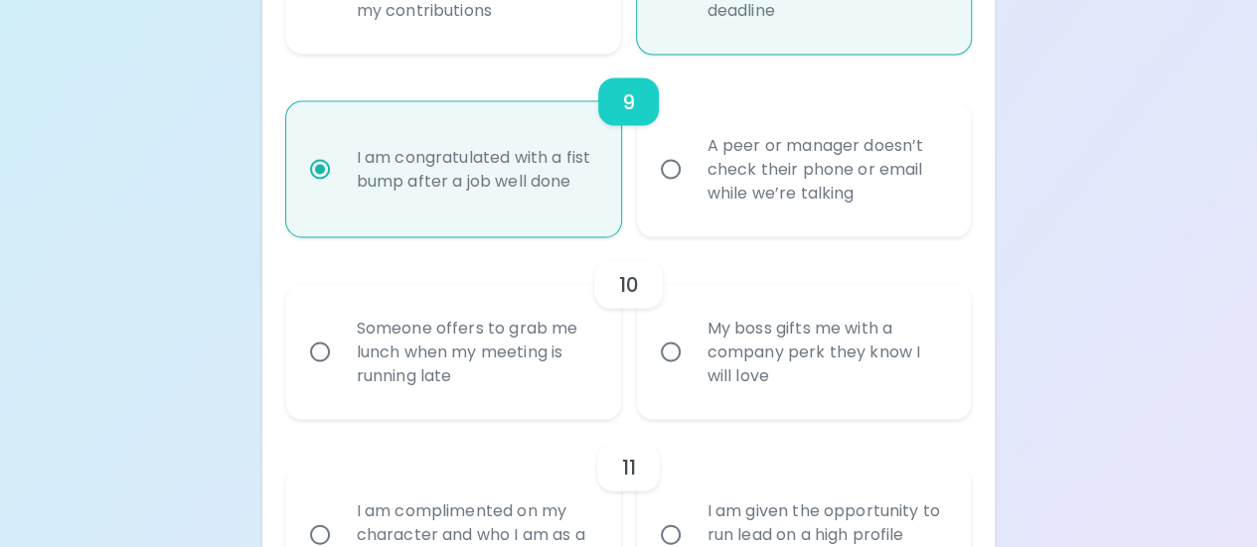
radio input "false"
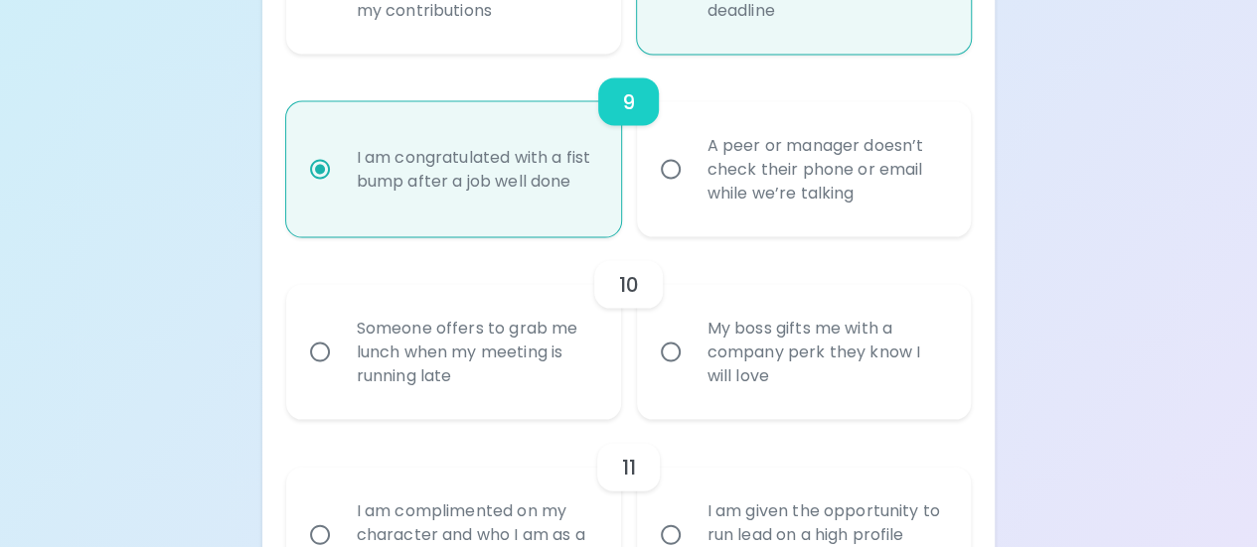
radio input "false"
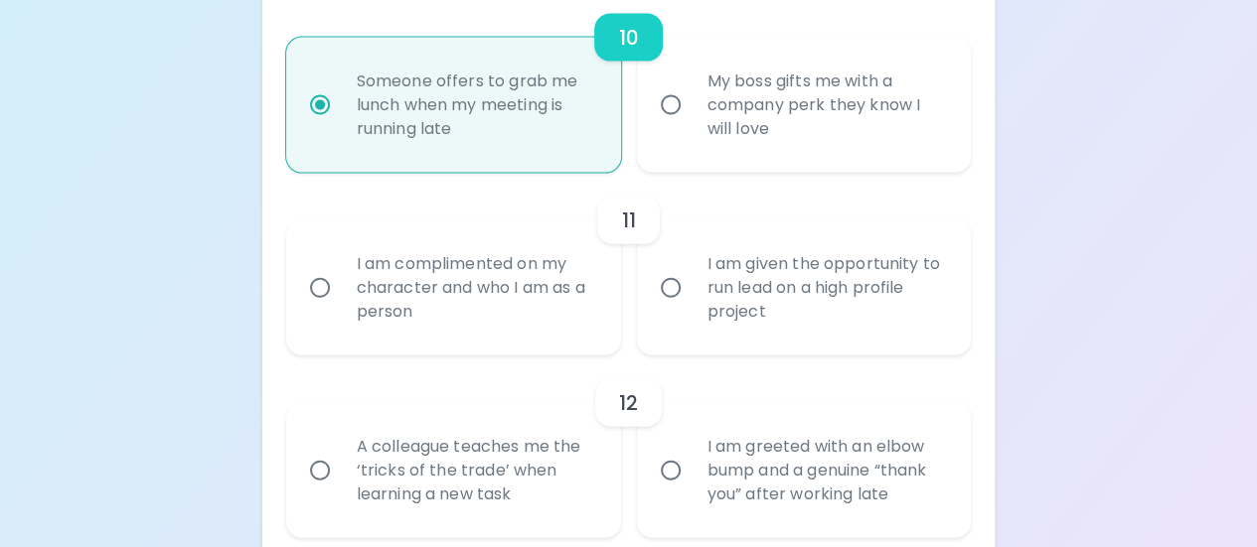
scroll to position [2184, 0]
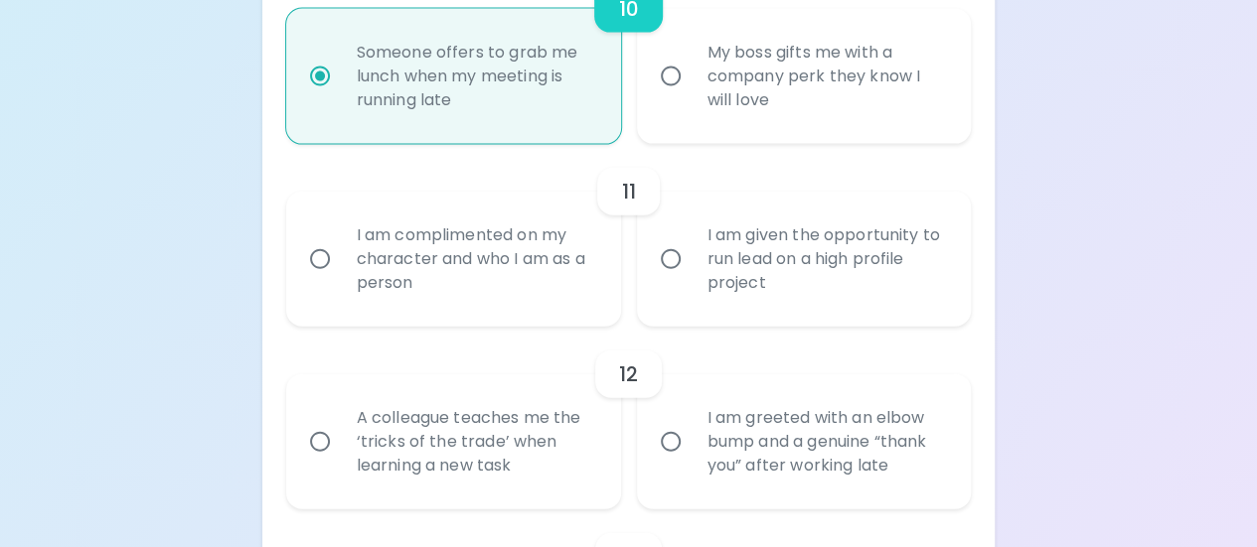
radio input "true"
click at [492, 266] on div "I am complimented on my character and who I am as a person" at bounding box center [475, 259] width 269 height 119
click at [341, 266] on input "I am complimented on my character and who I am as a person" at bounding box center [320, 259] width 42 height 42
radio input "false"
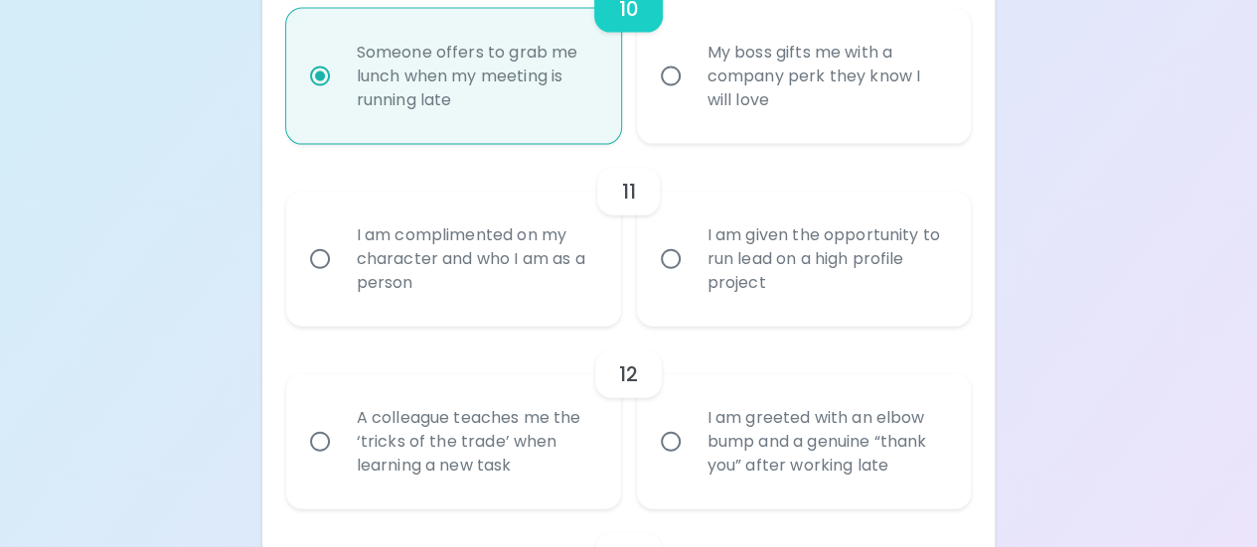
radio input "false"
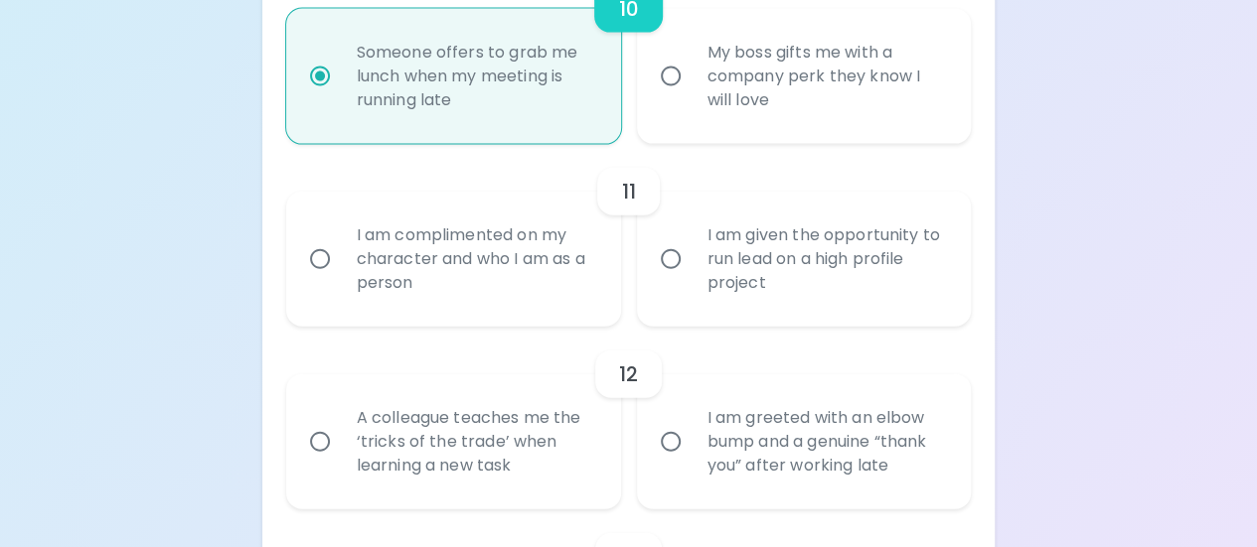
radio input "false"
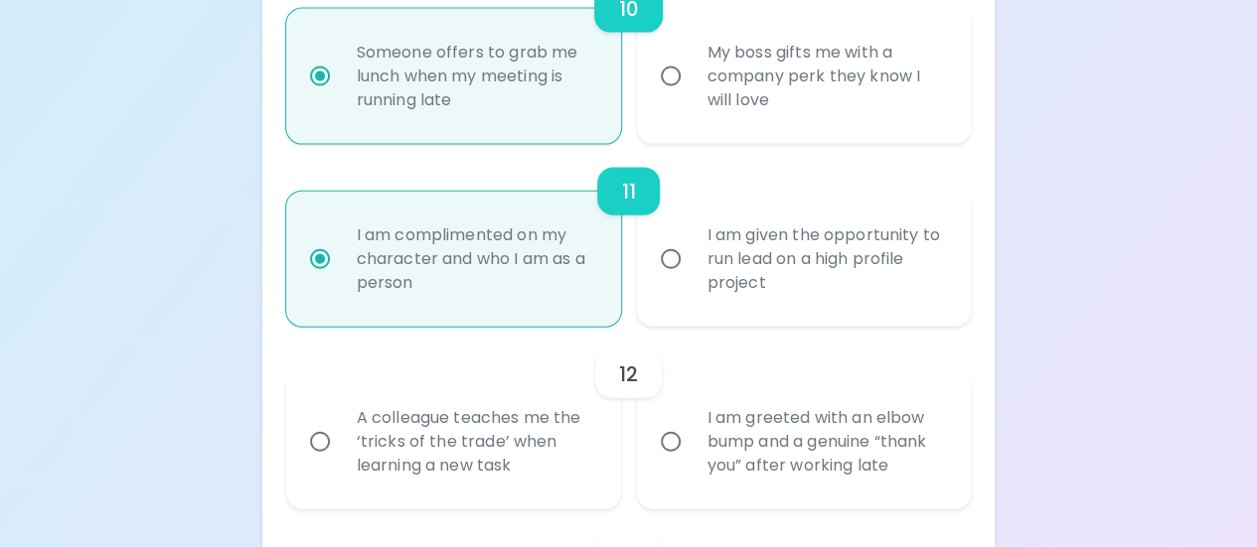
scroll to position [2343, 0]
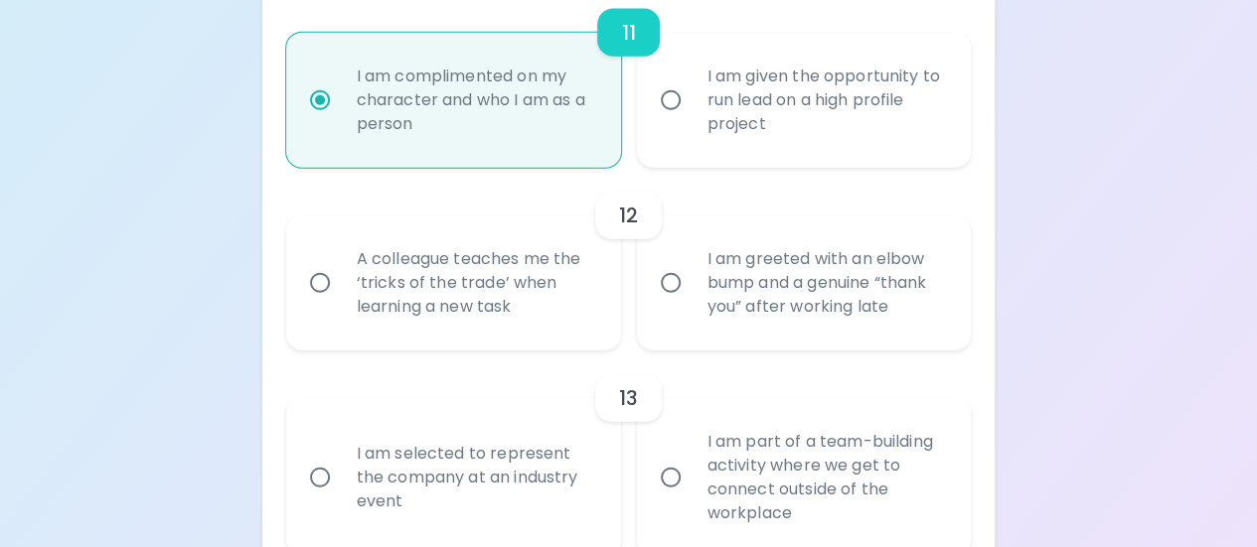
radio input "true"
click at [673, 307] on label "I am greeted with an elbow bump and a genuine “thank you” after working late" at bounding box center [793, 283] width 335 height 135
click at [673, 304] on input "I am greeted with an elbow bump and a genuine “thank you” after working late" at bounding box center [671, 283] width 42 height 42
radio input "false"
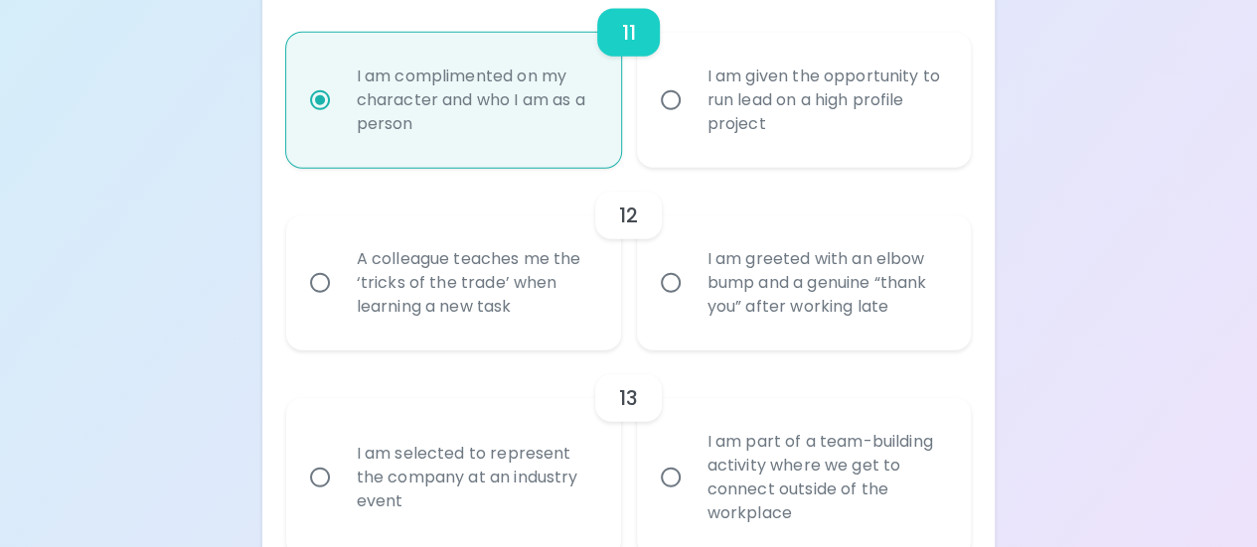
radio input "false"
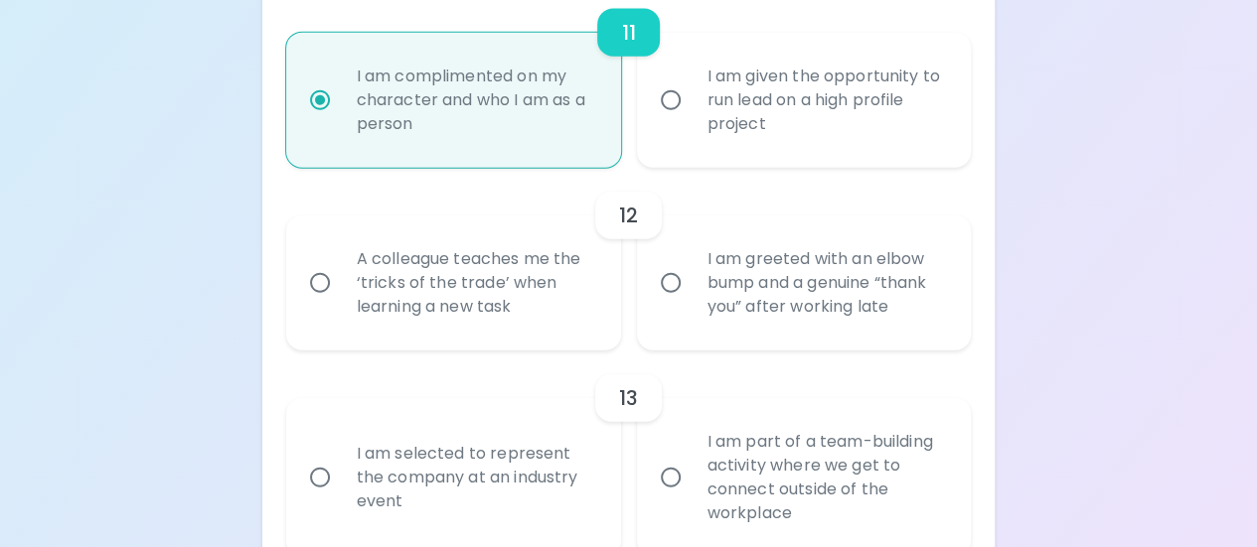
radio input "false"
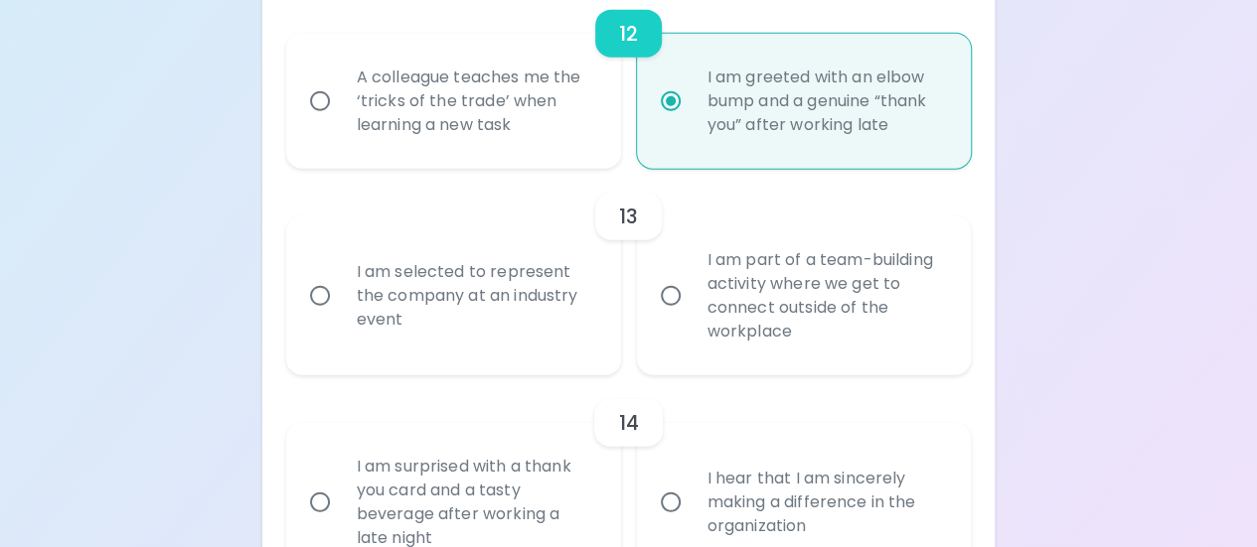
scroll to position [2523, 0]
radio input "true"
click at [684, 299] on input "I am part of a team-building activity where we get to connect outside of the wo…" at bounding box center [671, 297] width 42 height 42
radio input "false"
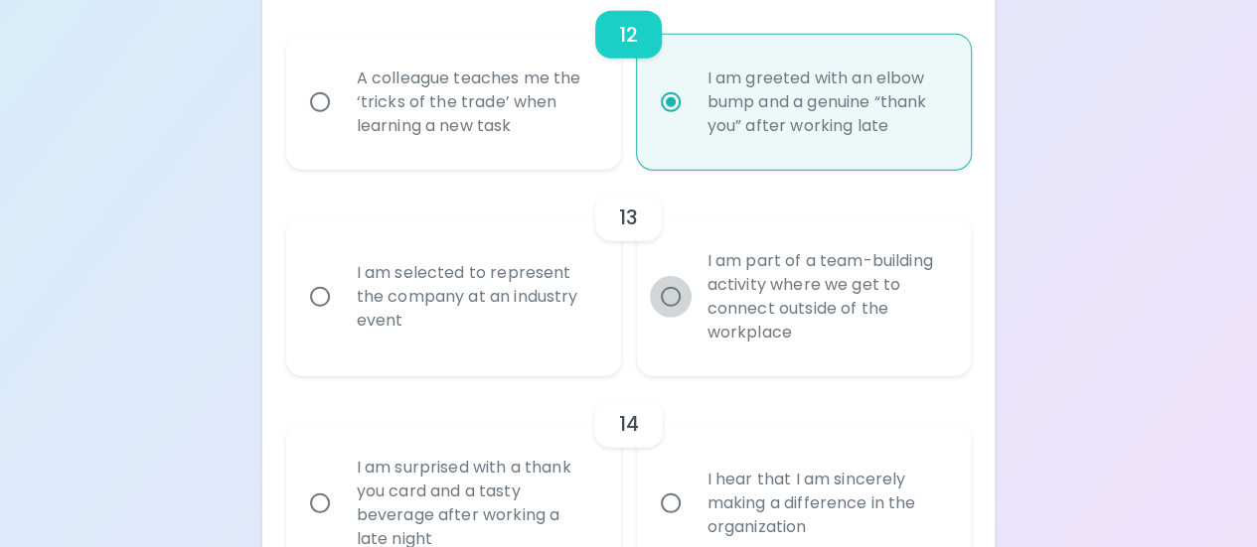
radio input "false"
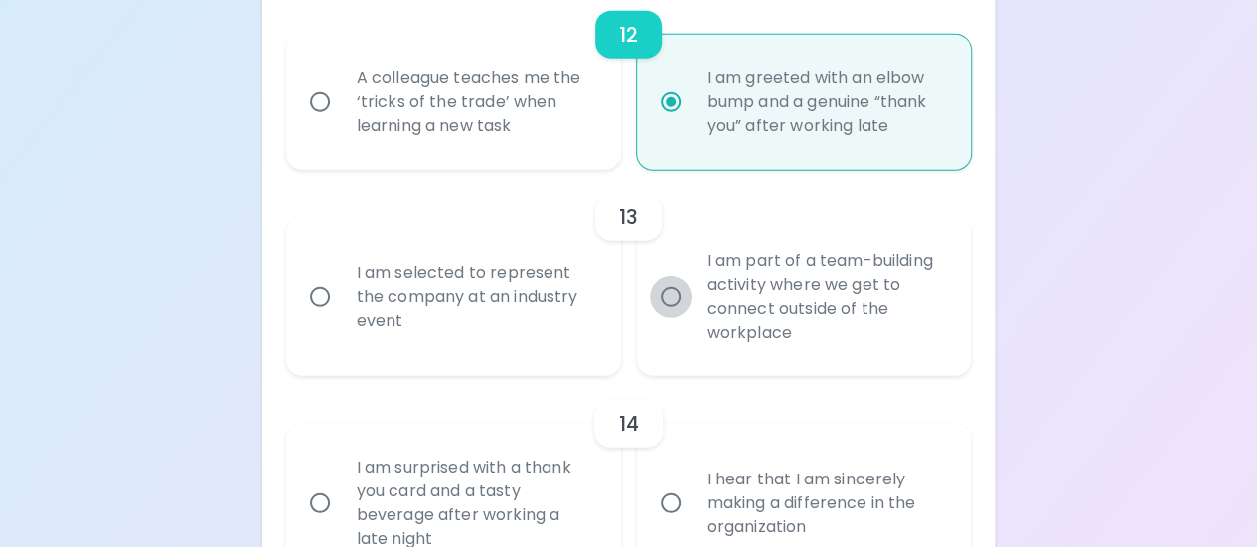
radio input "false"
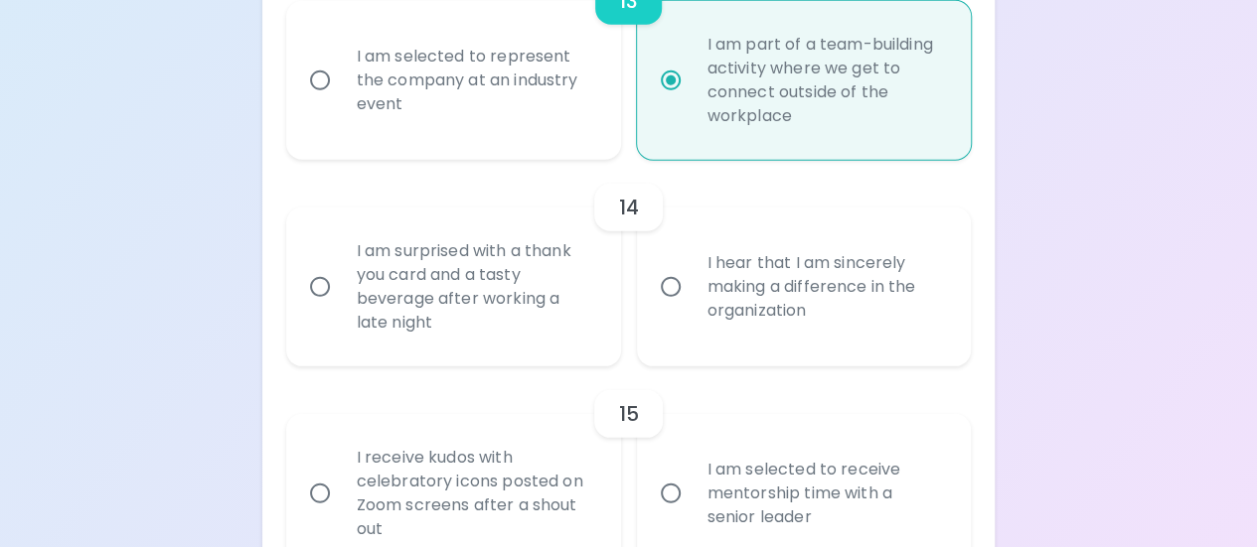
scroll to position [2768, 0]
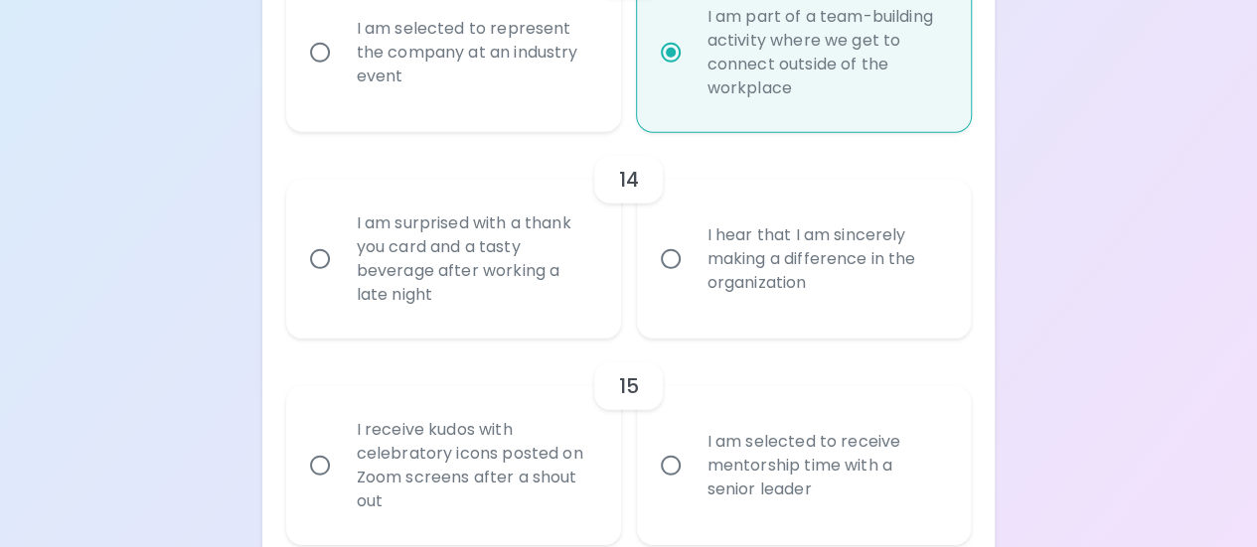
radio input "true"
click at [689, 273] on input "I hear that I am sincerely making a difference in the organization" at bounding box center [671, 259] width 42 height 42
radio input "false"
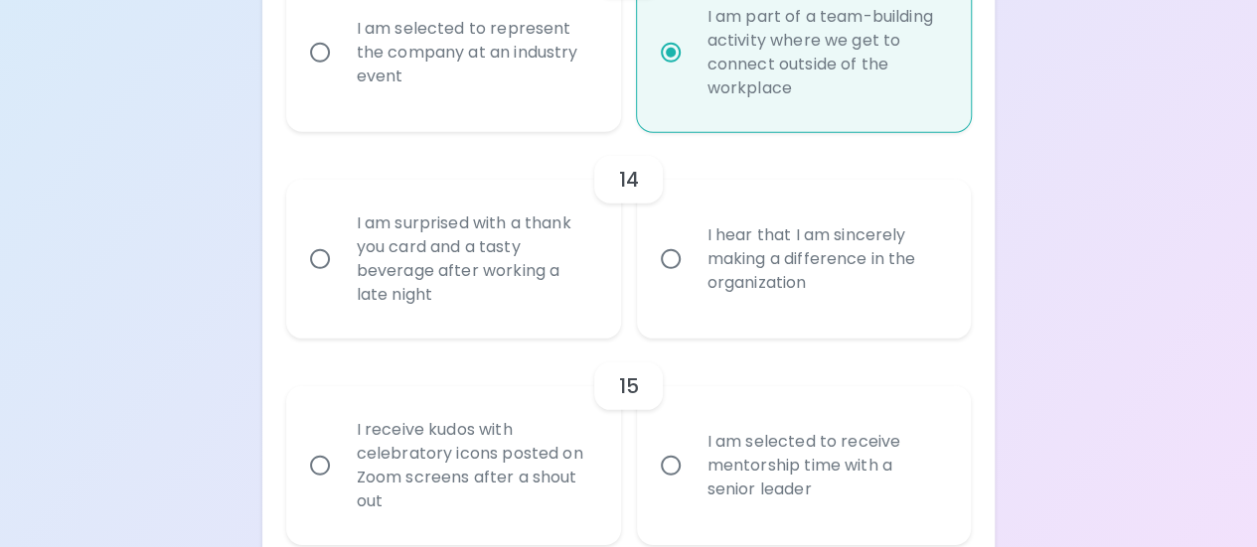
radio input "false"
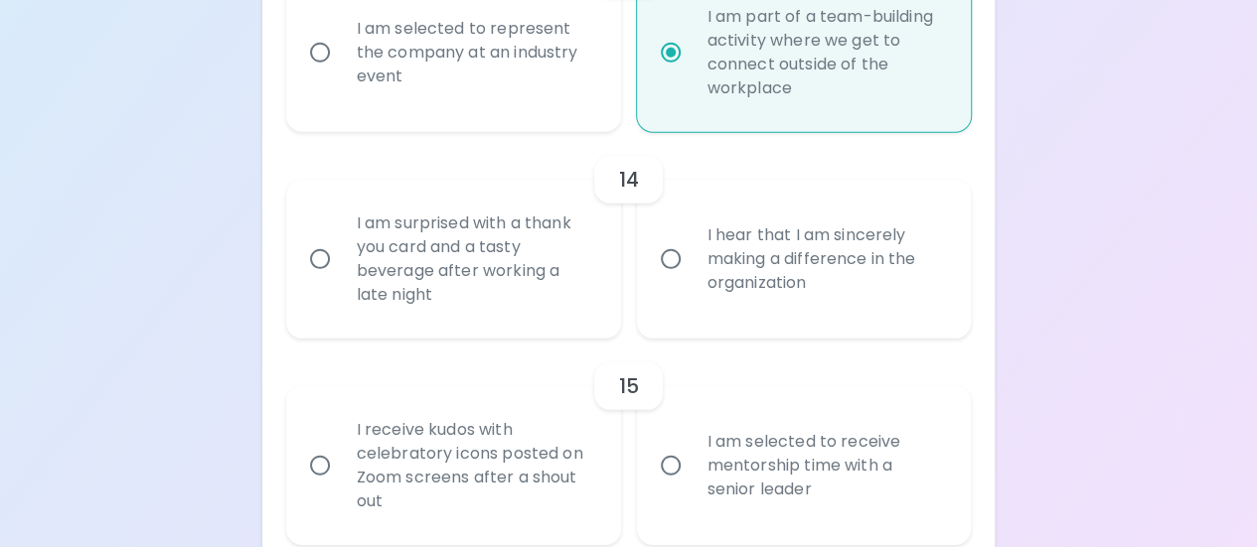
radio input "false"
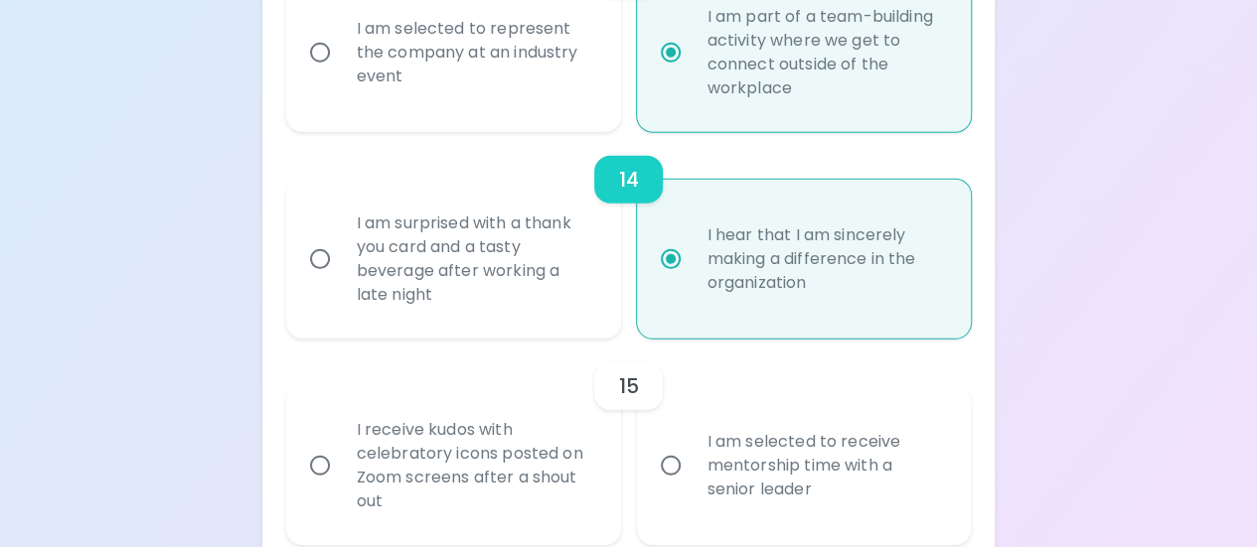
scroll to position [2862, 0]
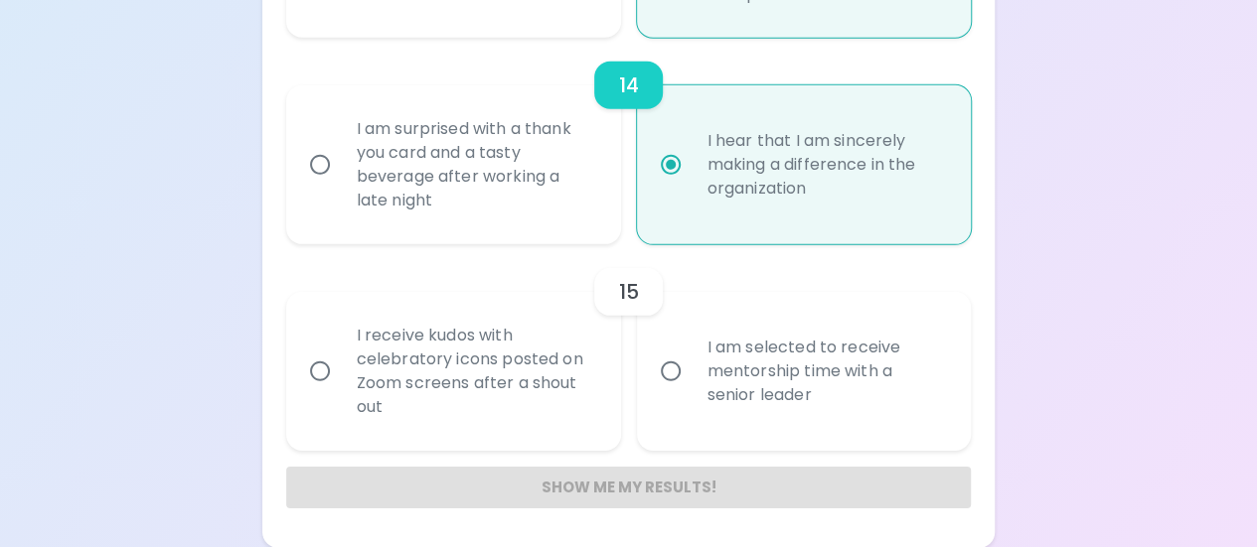
radio input "true"
click at [682, 377] on input "I am selected to receive mentorship time with a senior leader" at bounding box center [671, 372] width 42 height 42
radio input "false"
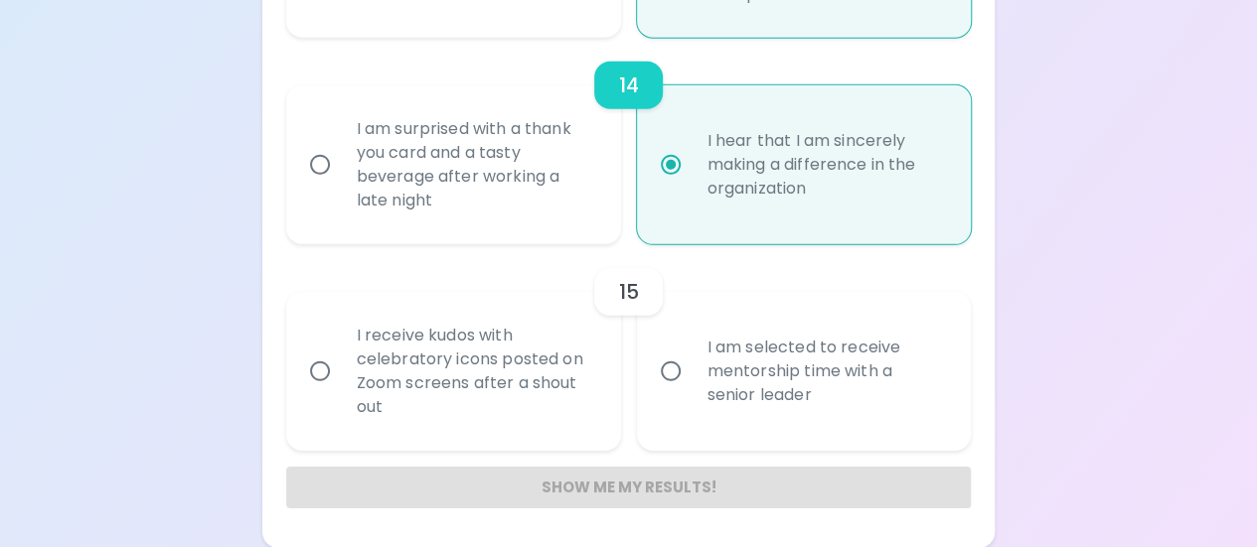
radio input "false"
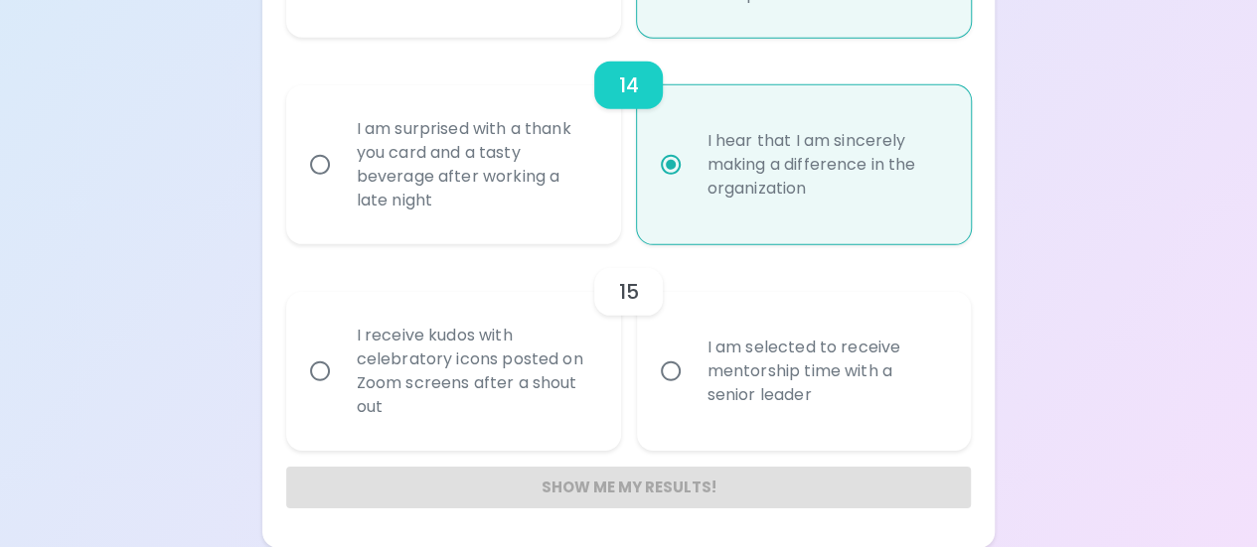
radio input "false"
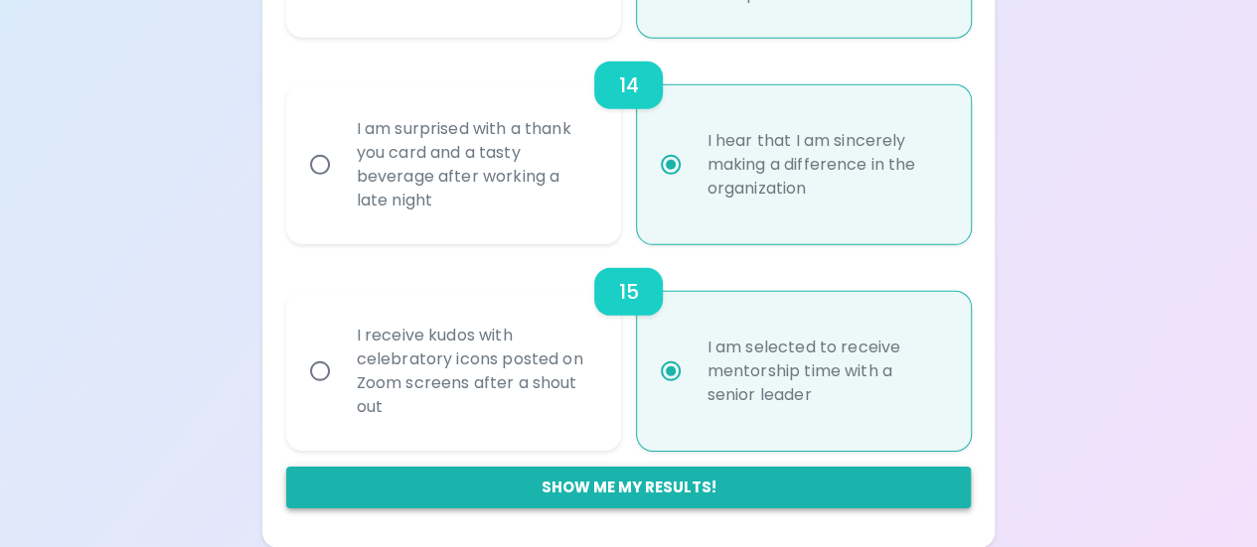
radio input "true"
click at [613, 489] on button "Show me my results!" at bounding box center [628, 488] width 685 height 42
radio input "false"
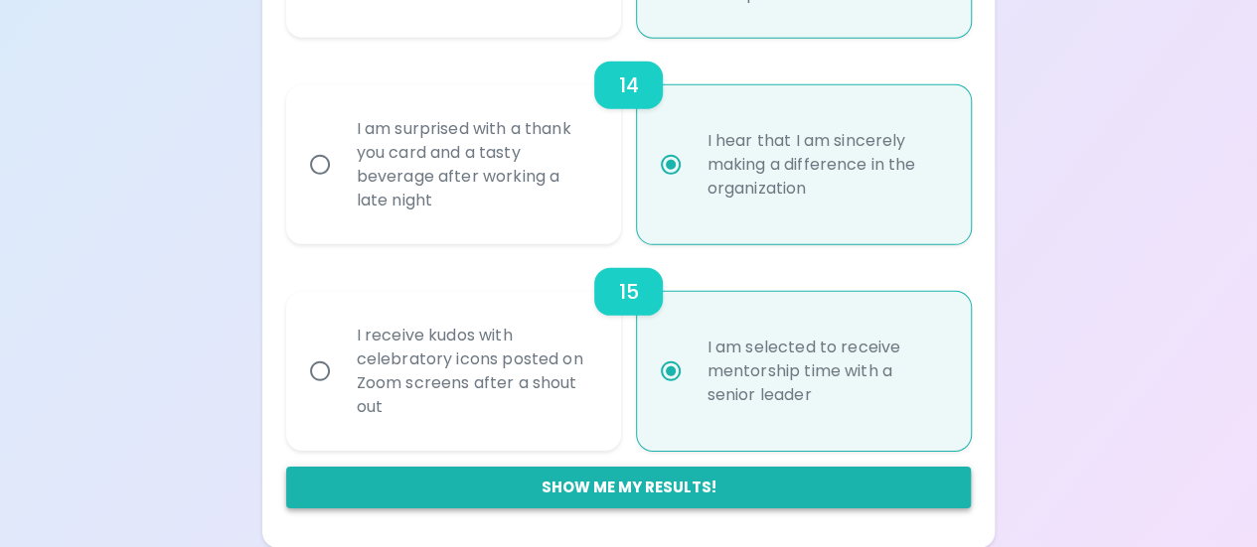
radio input "false"
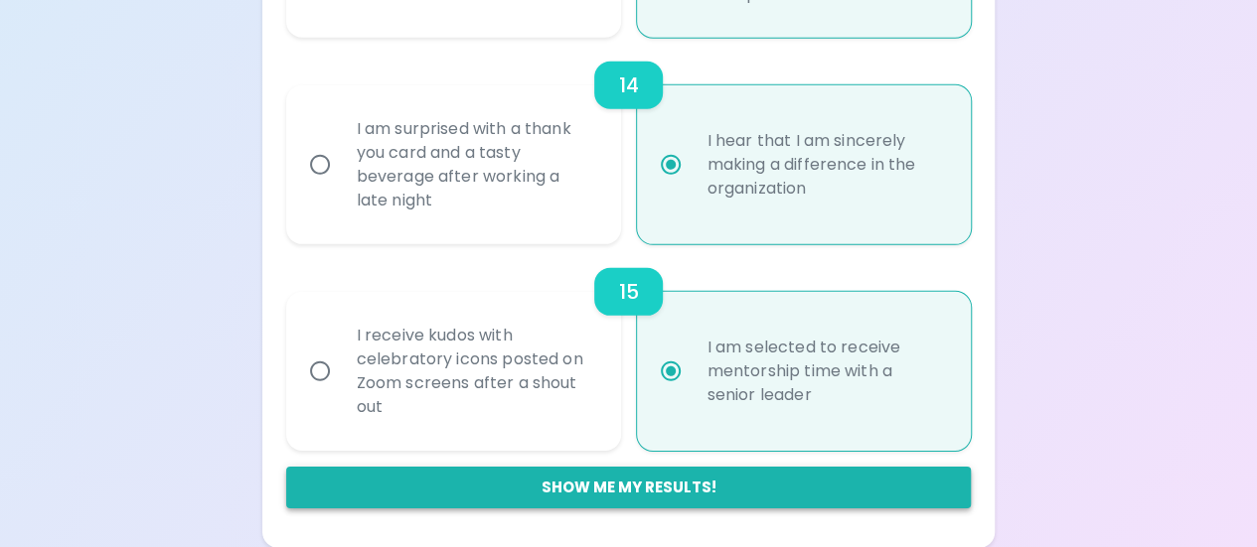
radio input "false"
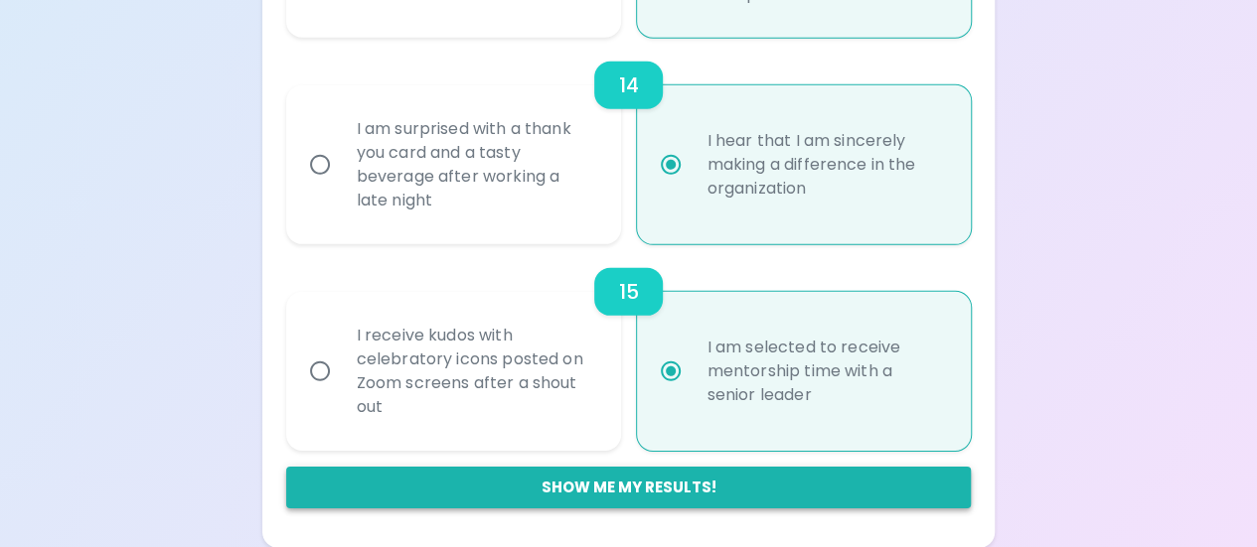
radio input "false"
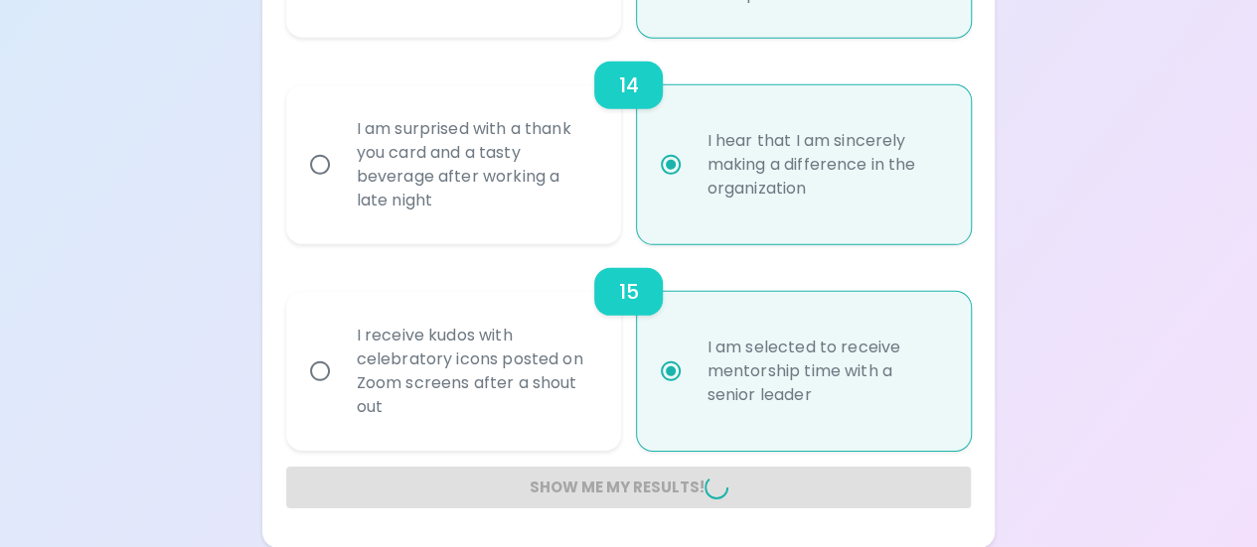
radio input "false"
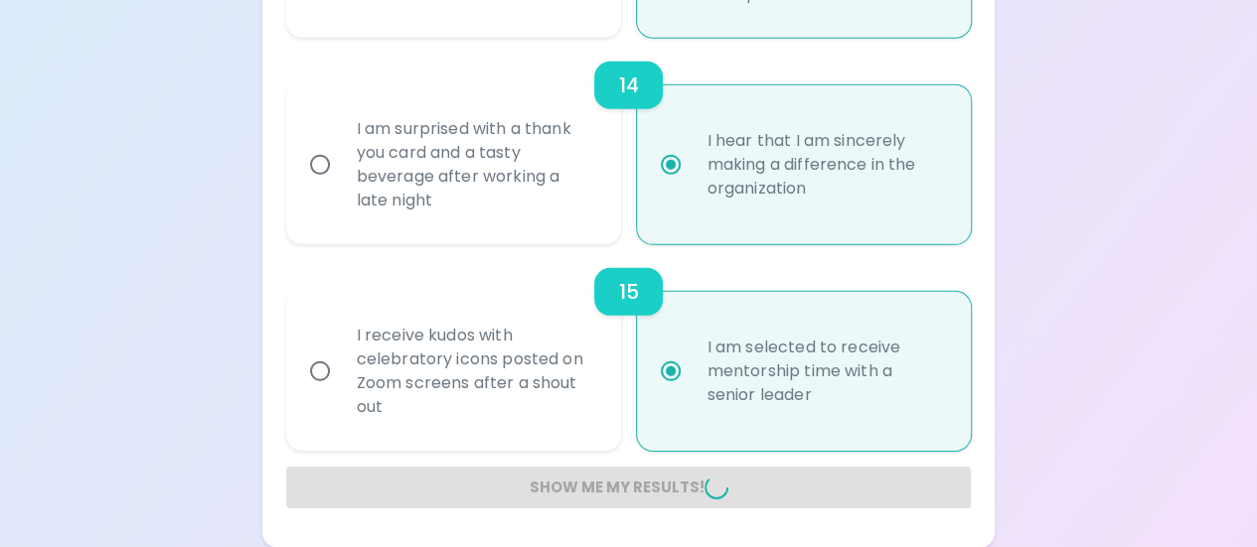
radio input "false"
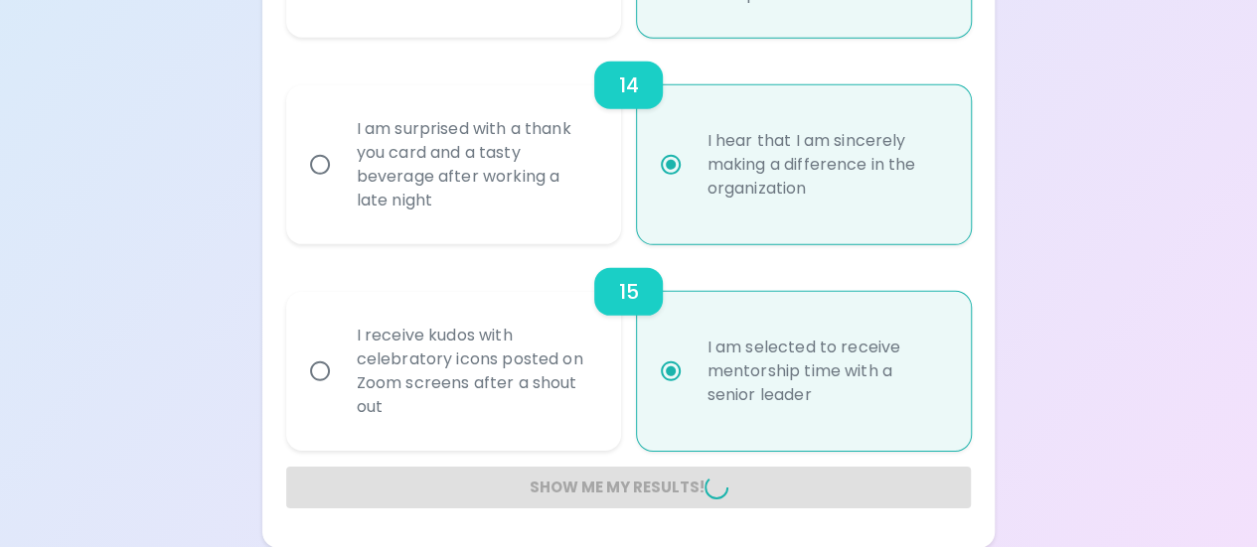
radio input "false"
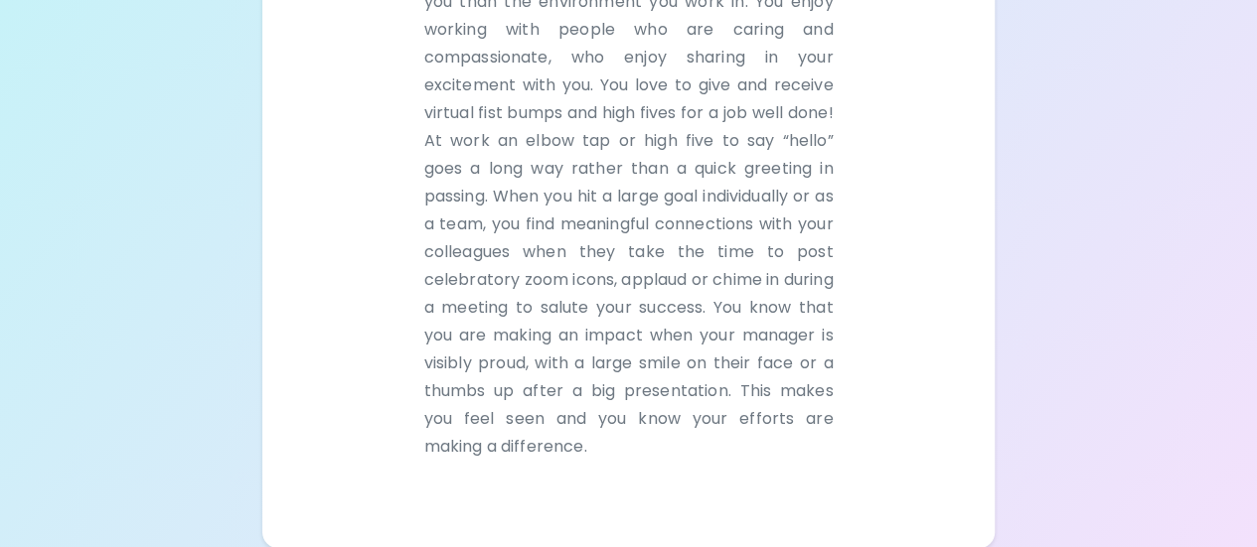
scroll to position [0, 0]
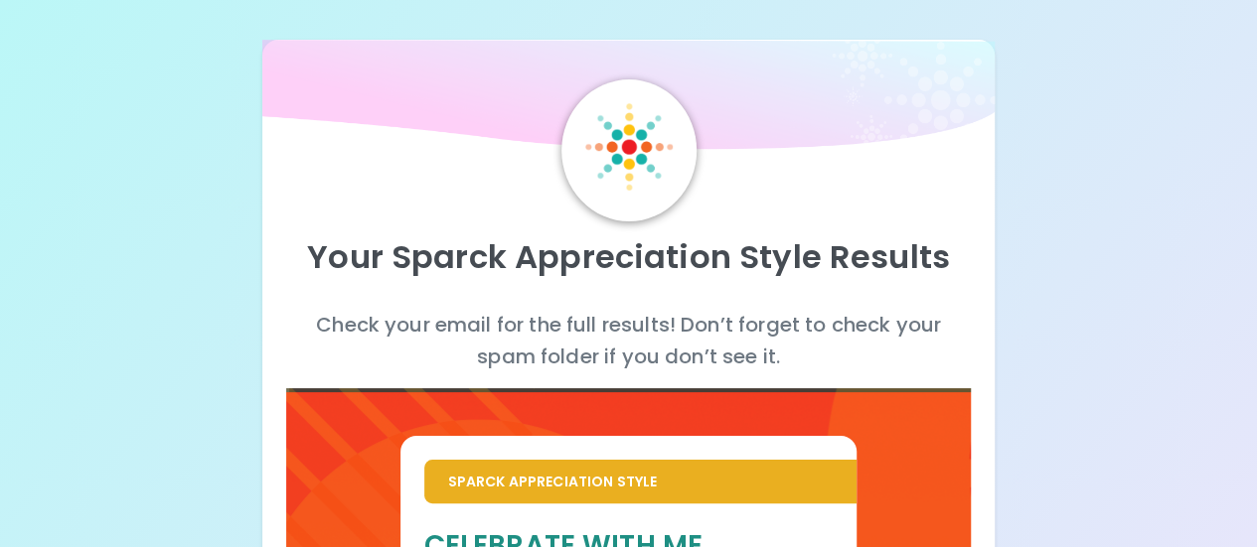
click at [638, 351] on p "Check your email for the full results! Don’t forget to check your spam folder i…" at bounding box center [628, 341] width 685 height 64
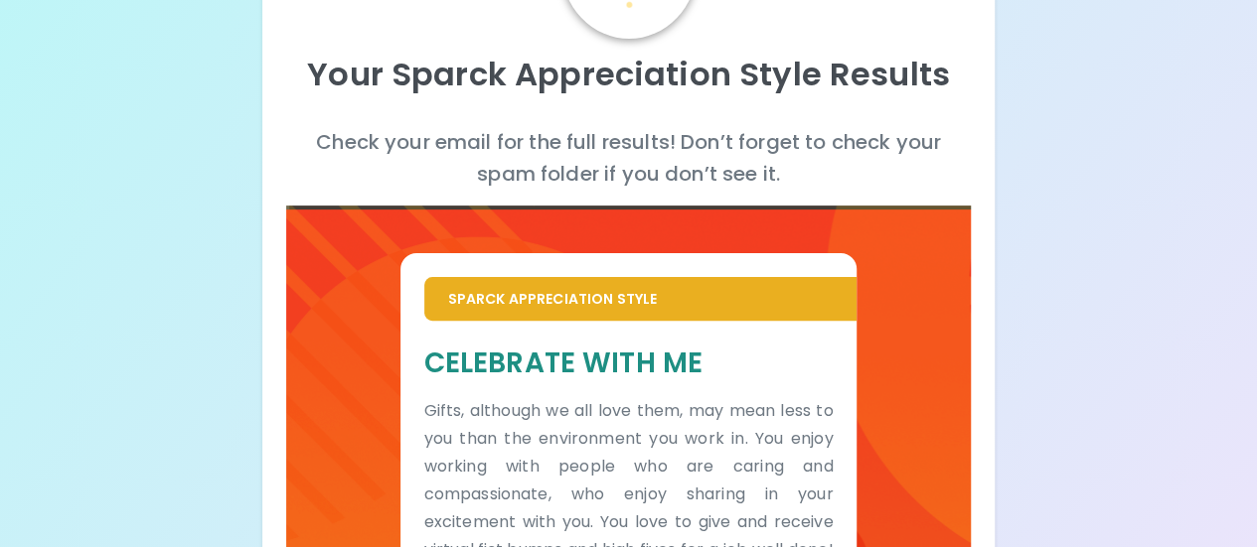
scroll to position [183, 0]
